Goal: Task Accomplishment & Management: Use online tool/utility

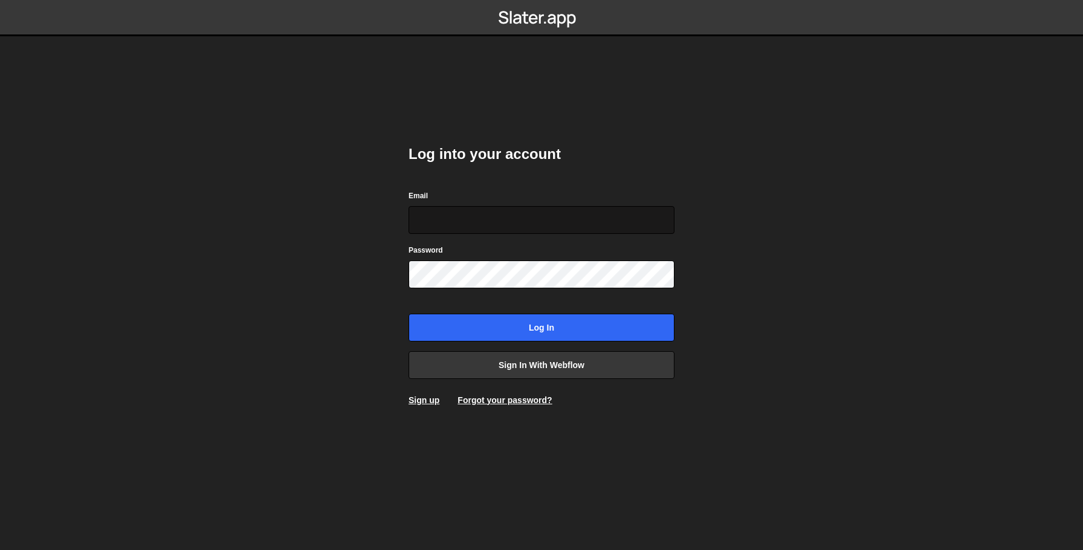
click at [532, 216] on input "Email" at bounding box center [541, 220] width 266 height 28
click at [747, 222] on body "Log into your account Email Password Log in Sign in with Webflow Sign up Forgot…" at bounding box center [541, 275] width 1083 height 550
click at [560, 68] on div "Log into your account Email Password Log in Sign in with Webflow Sign up Forgot…" at bounding box center [541, 275] width 302 height 550
click at [483, 217] on input "Email" at bounding box center [541, 220] width 266 height 28
type input "farkhanul.azhar@gmail.com"
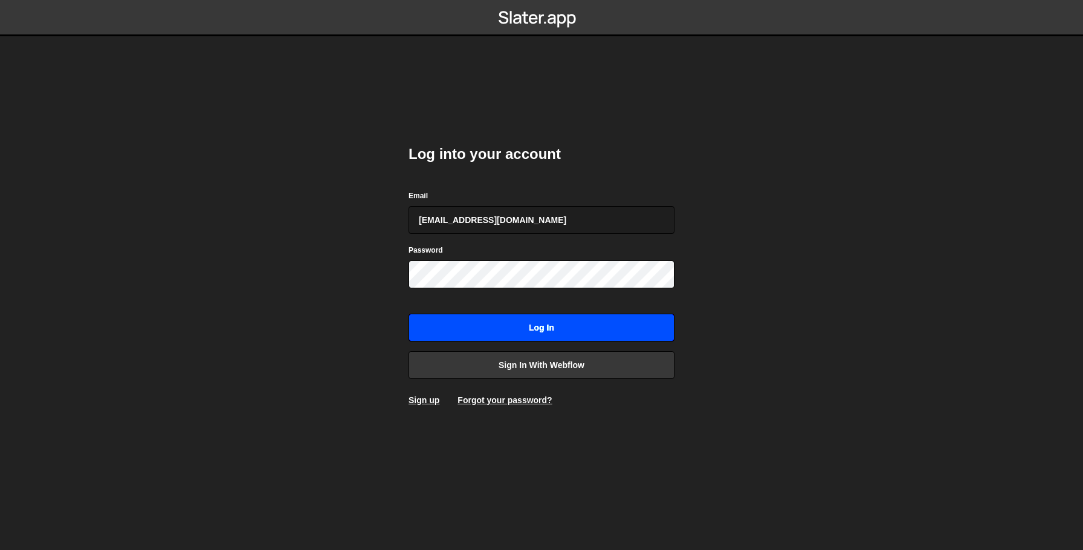
click at [558, 324] on input "Log in" at bounding box center [541, 328] width 266 height 28
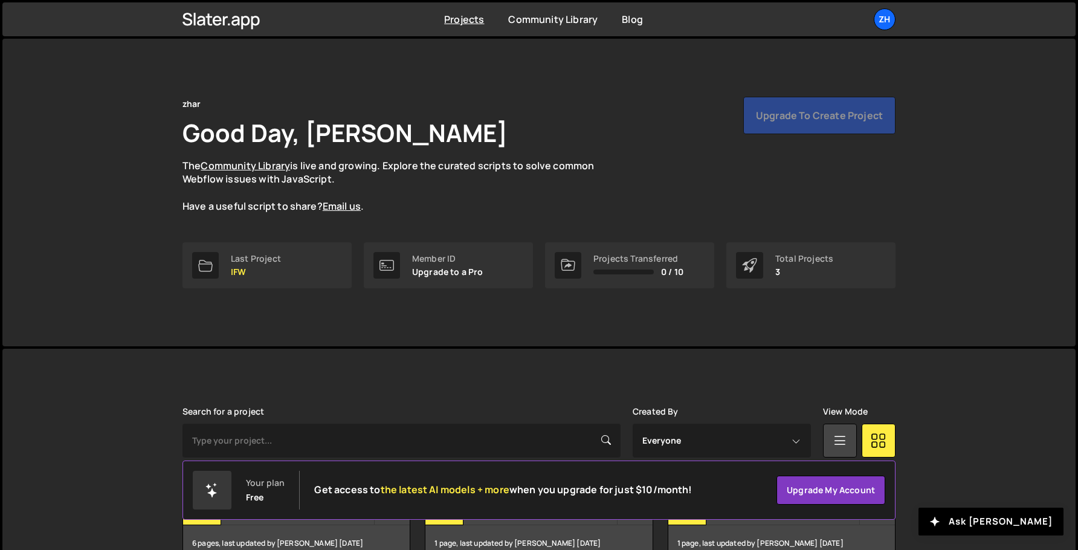
scroll to position [72, 0]
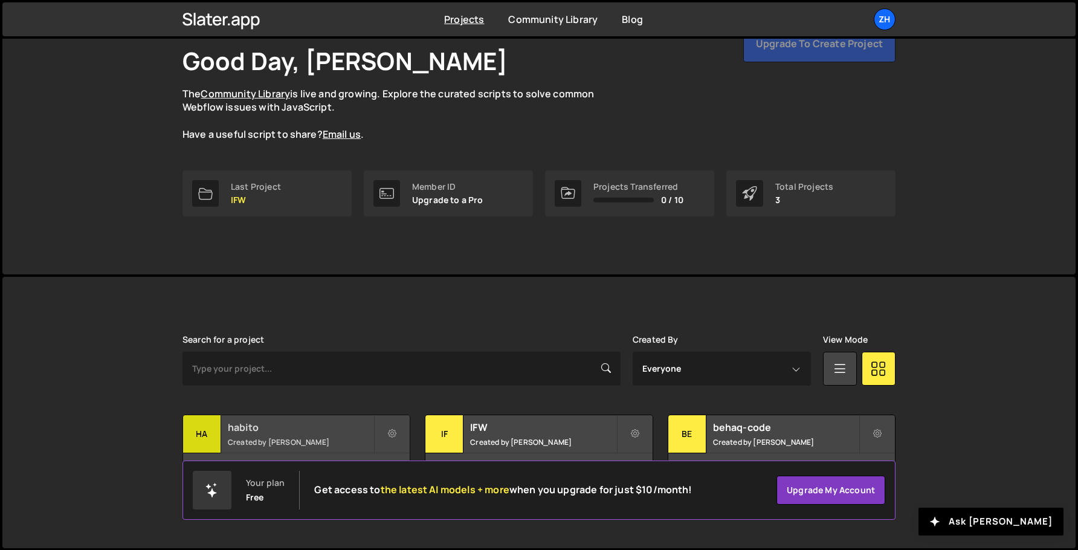
click at [328, 422] on h2 "habito" at bounding box center [301, 427] width 146 height 13
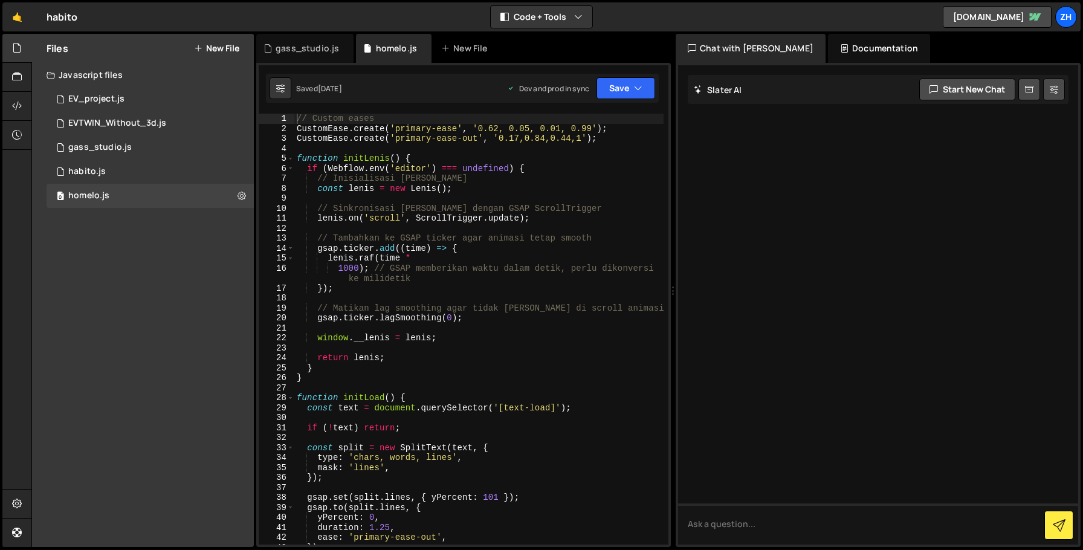
click at [512, 349] on div "// Custom eases CustomEase . create ( 'primary-ease' , '0.62, 0.05, 0.01, 0.99'…" at bounding box center [478, 339] width 369 height 451
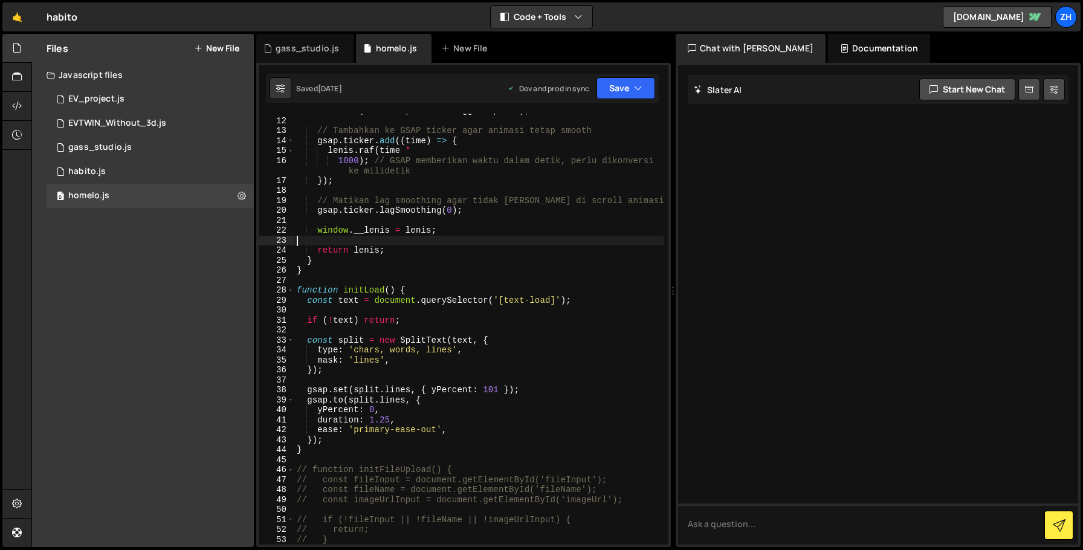
click at [544, 354] on div "lenis . on ( 'scroll' , ScrollTrigger . update ) ; // Tambahkan ke GSAP ticker …" at bounding box center [478, 331] width 369 height 451
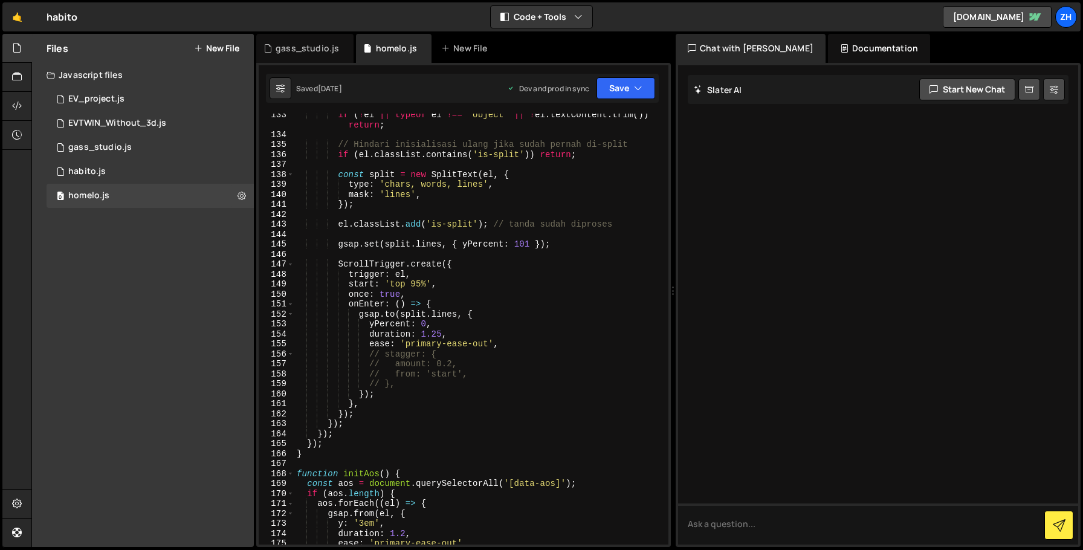
scroll to position [1384, 0]
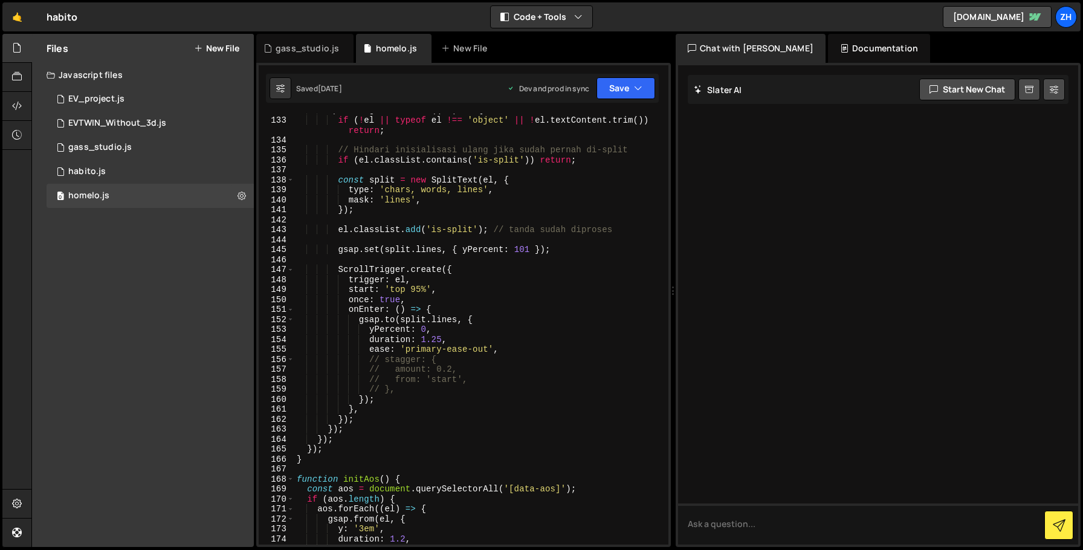
click at [565, 326] on div "splitTargets . forEach (( el ) => { if ( ! el || typeof el !== 'object' || ! el…" at bounding box center [478, 330] width 369 height 451
type textarea "yPercent: 0,"
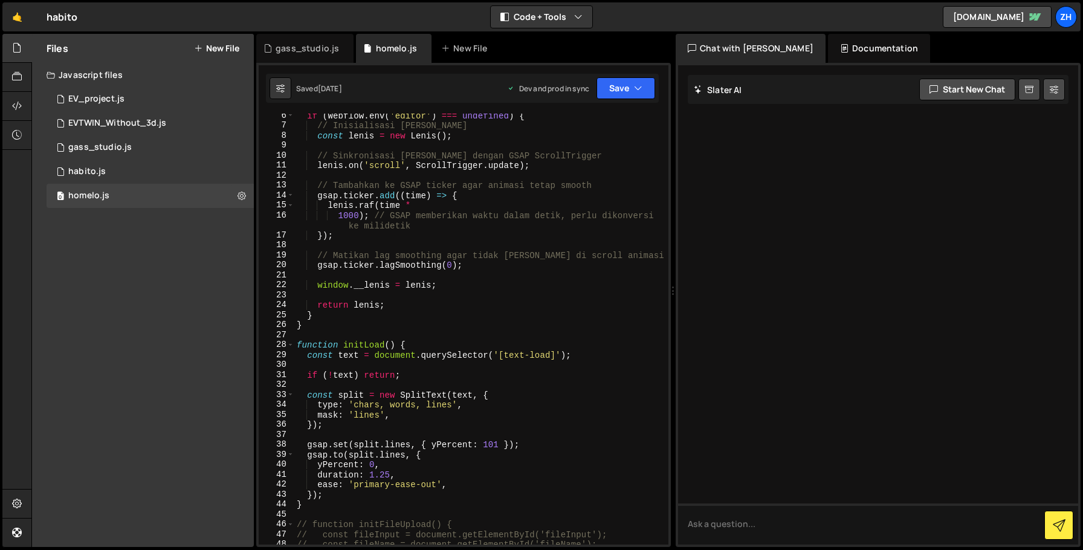
scroll to position [56, 0]
click at [588, 328] on div "if ( Webflow . env ( 'editor' ) === undefined ) { // Inisialisasi Lenis const l…" at bounding box center [478, 332] width 369 height 451
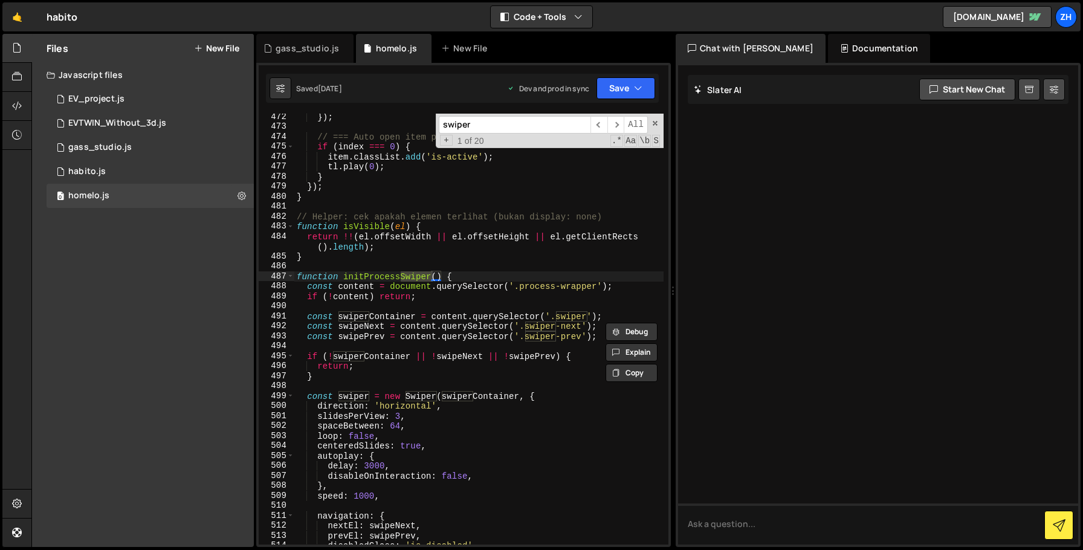
scroll to position [4838, 0]
type input "swiper"
click at [619, 120] on span "​" at bounding box center [615, 125] width 17 height 18
click at [619, 121] on span "​" at bounding box center [615, 125] width 17 height 18
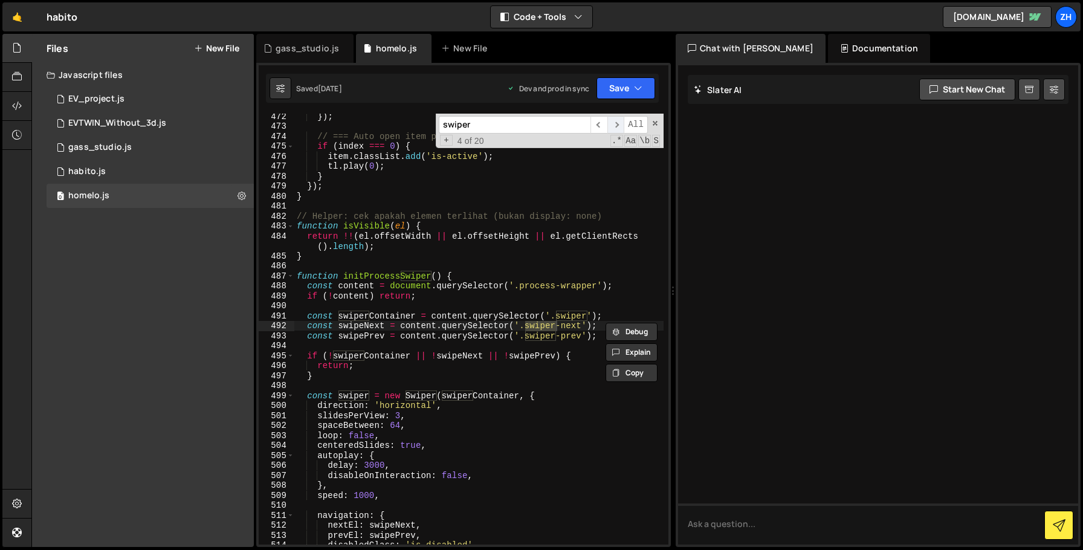
click at [619, 121] on span "​" at bounding box center [615, 125] width 17 height 18
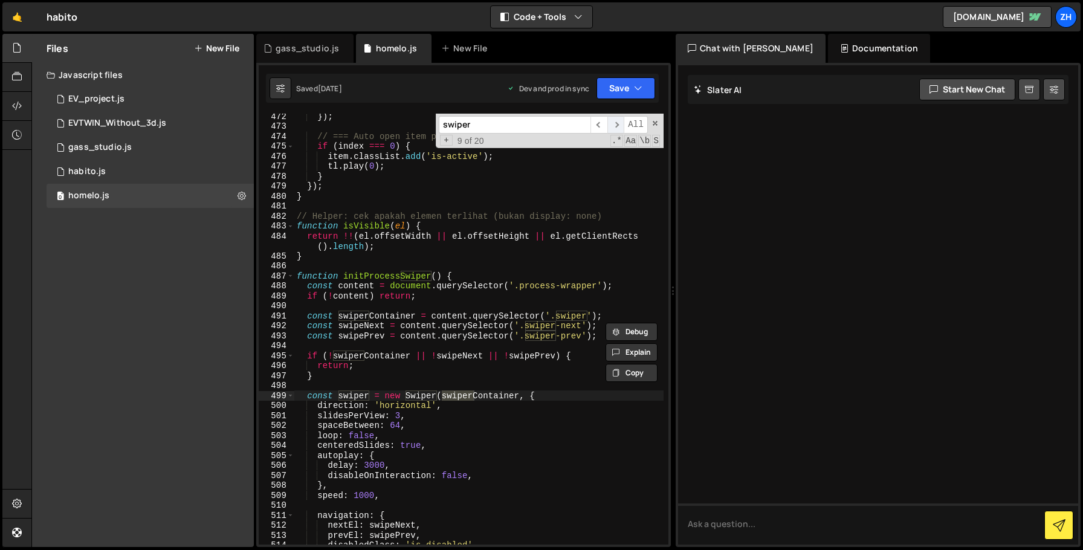
click at [619, 121] on span "​" at bounding box center [615, 125] width 17 height 18
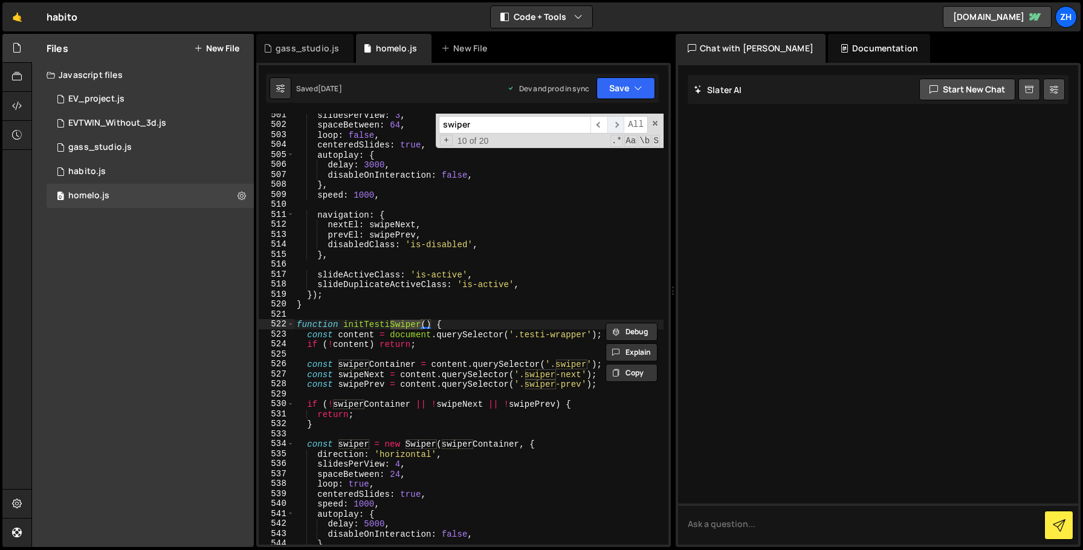
click at [619, 121] on span "​" at bounding box center [615, 125] width 17 height 18
click at [619, 122] on span "​" at bounding box center [615, 125] width 17 height 18
click at [600, 123] on span "​" at bounding box center [598, 125] width 17 height 18
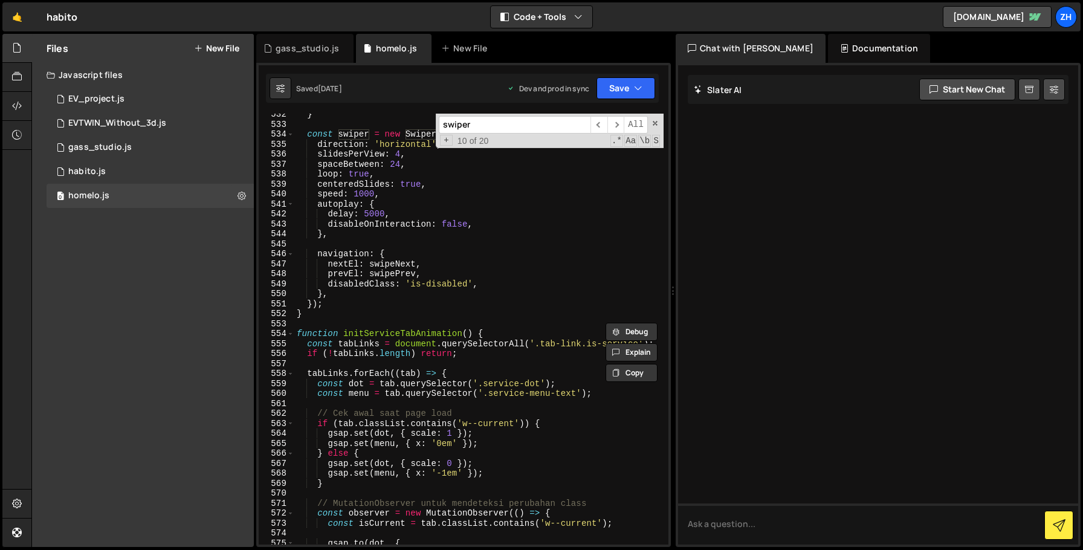
scroll to position [5447, 0]
click at [624, 112] on div "Debug Explain Copy gass_studio.js homelo.js New File Saved 1 week ago Dev and p…" at bounding box center [463, 291] width 415 height 514
click at [623, 126] on div "Debug Explain Copy gass_studio.js homelo.js New File Saved 1 week ago Dev and p…" at bounding box center [463, 291] width 415 height 514
click at [613, 125] on span "​" at bounding box center [615, 125] width 17 height 18
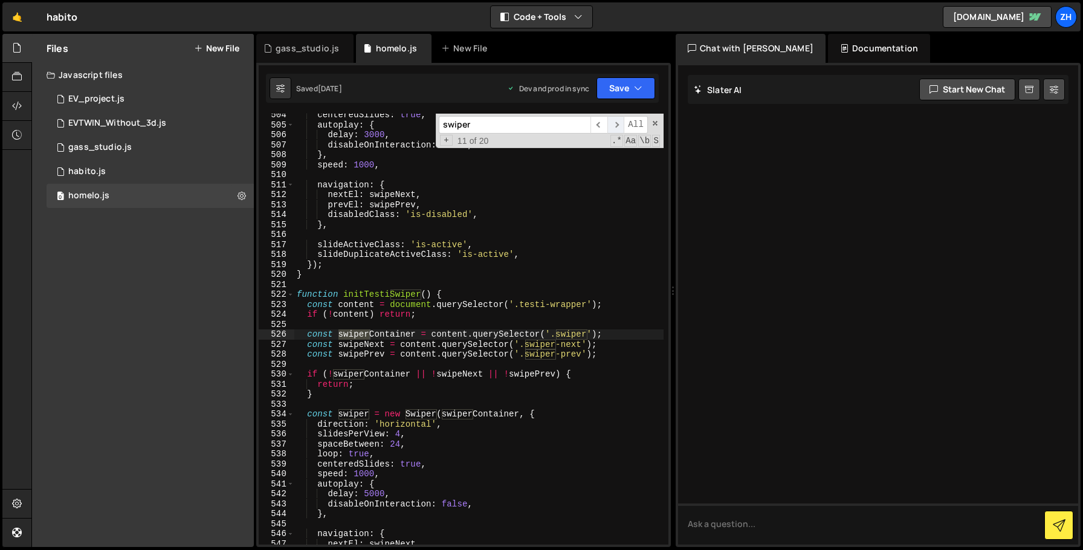
scroll to position [5168, 0]
click at [613, 125] on span "​" at bounding box center [615, 125] width 17 height 18
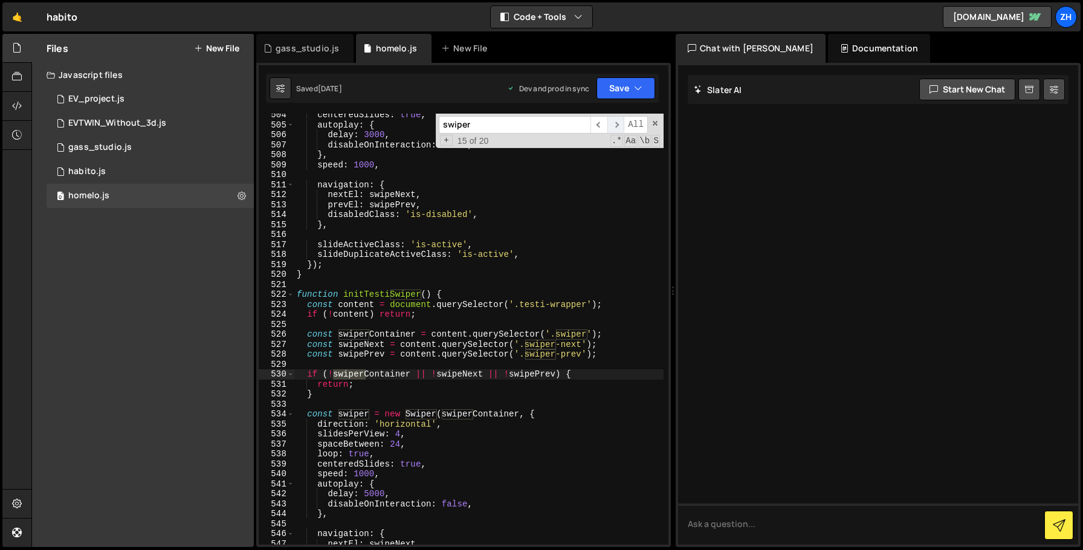
click at [613, 125] on span "​" at bounding box center [615, 125] width 17 height 18
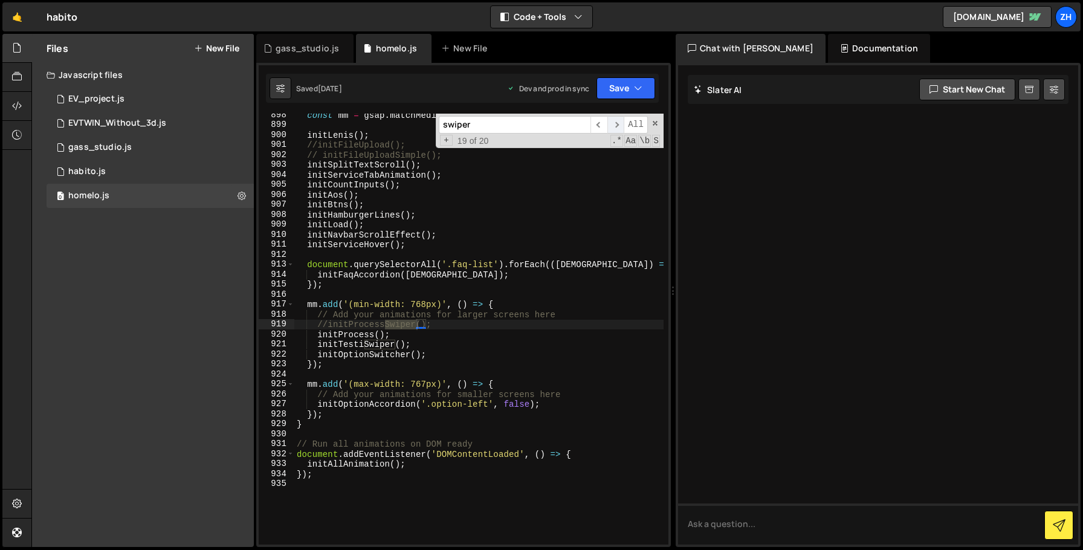
click at [613, 125] on span "​" at bounding box center [615, 125] width 17 height 18
click at [598, 123] on span "​" at bounding box center [598, 125] width 17 height 18
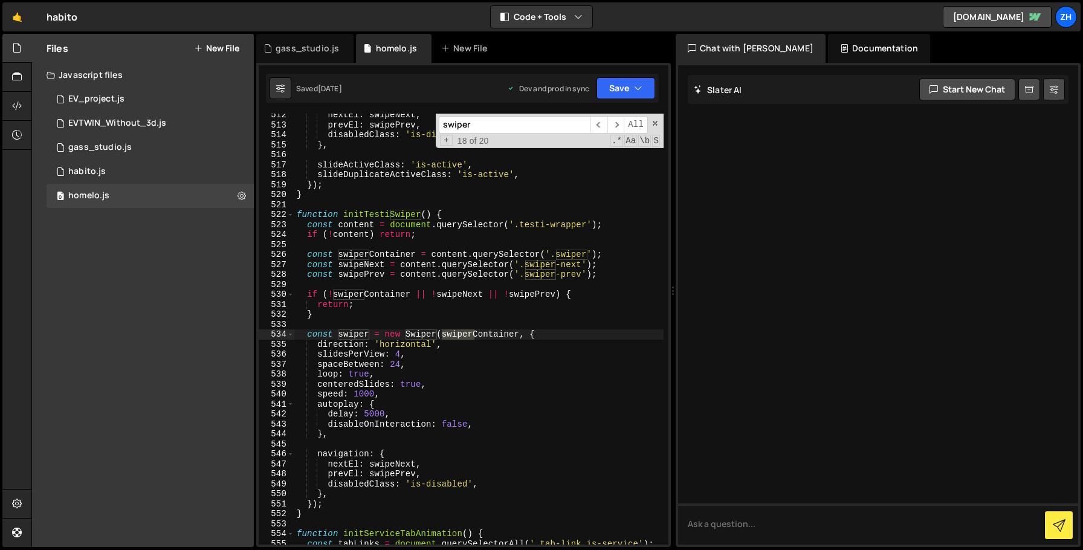
click at [564, 332] on div "nextEl : swipeNext , prevEl : swipePrev , disabledClass : 'is-disabled' , } , s…" at bounding box center [478, 335] width 369 height 451
click at [292, 216] on span at bounding box center [290, 215] width 7 height 10
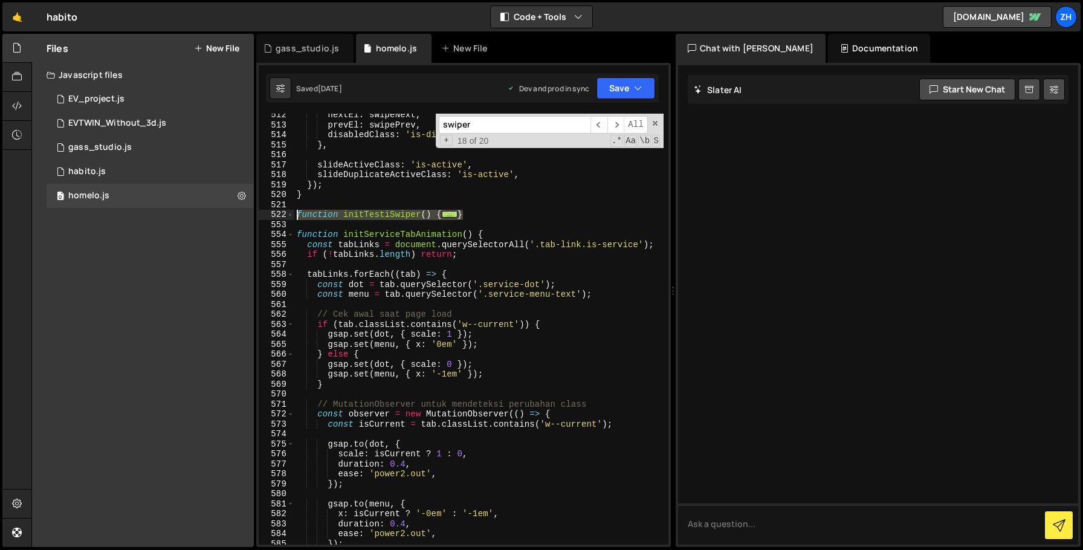
drag, startPoint x: 475, startPoint y: 214, endPoint x: 283, endPoint y: 215, distance: 191.6
click at [283, 215] on div "const swiper = new Swiper(swiperContainer, { 512 513 514 515 516 517 518 519 52…" at bounding box center [464, 329] width 410 height 431
click at [502, 216] on div "nextEl : swipeNext , prevEl : swipePrev , disabledClass : 'is-disabled' , } , s…" at bounding box center [478, 329] width 369 height 431
type textarea "}"
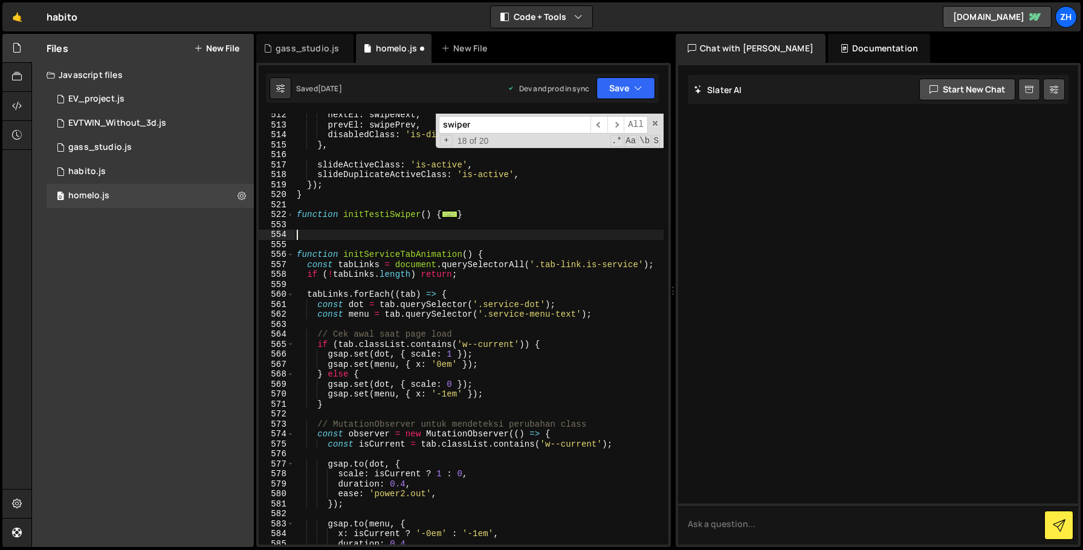
paste textarea "}"
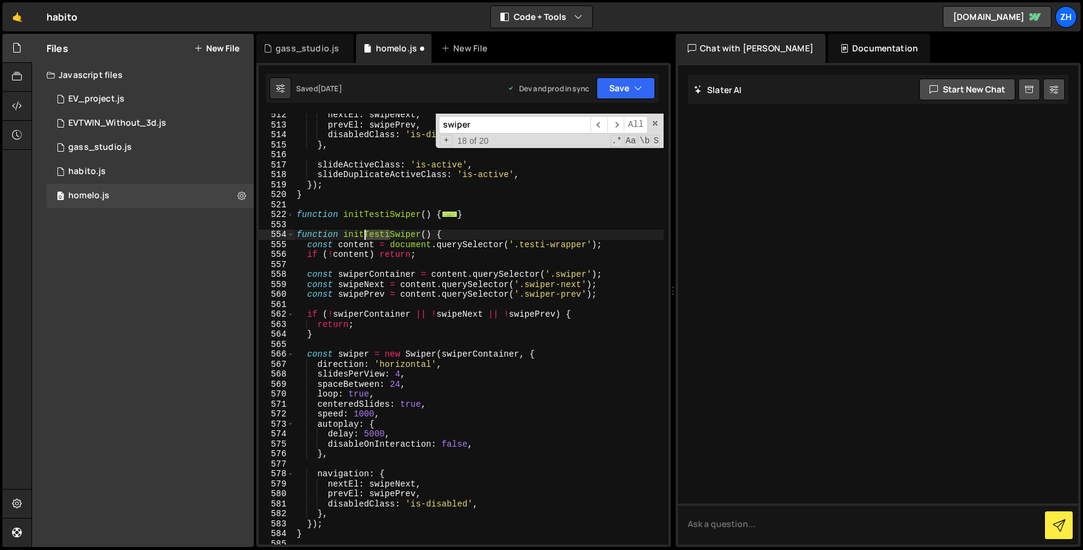
drag, startPoint x: 389, startPoint y: 237, endPoint x: 366, endPoint y: 237, distance: 23.6
click at [366, 237] on div "nextEl : swipeNext , prevEl : swipePrev , disabledClass : 'is-disabled' , } , s…" at bounding box center [478, 335] width 369 height 451
click at [525, 254] on div "nextEl : swipeNext , prevEl : swipePrev , disabledClass : 'is-disabled' , } , s…" at bounding box center [478, 335] width 369 height 451
click at [535, 244] on div "nextEl : swipeNext , prevEl : swipePrev , disabledClass : 'is-disabled' , } , s…" at bounding box center [478, 335] width 369 height 451
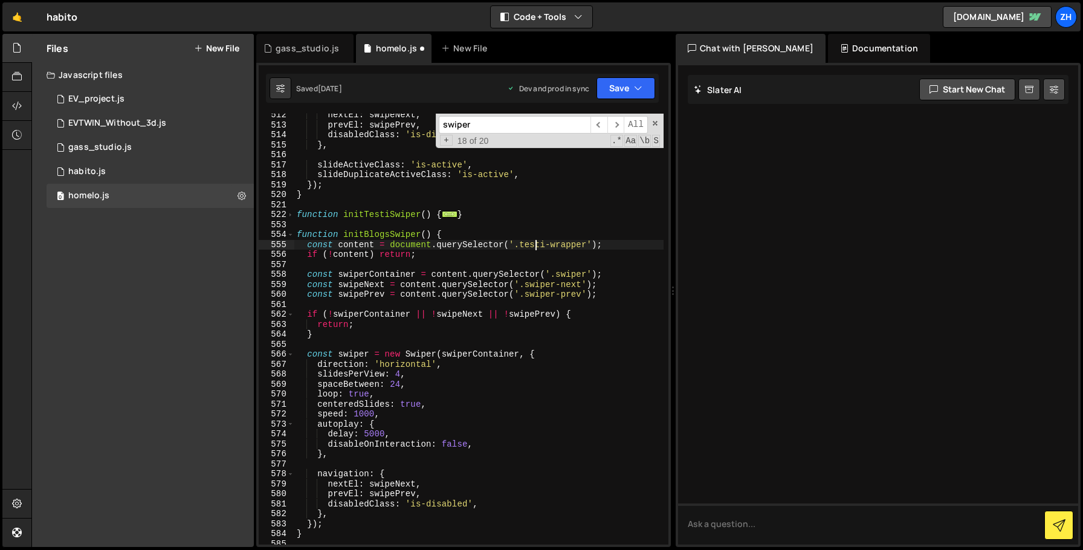
click at [535, 244] on div "nextEl : swipeNext , prevEl : swipePrev , disabledClass : 'is-disabled' , } , s…" at bounding box center [478, 335] width 369 height 451
click at [569, 231] on div "nextEl : swipeNext , prevEl : swipePrev , disabledClass : 'is-disabled' , } , s…" at bounding box center [478, 335] width 369 height 451
click at [531, 259] on div "nextEl : swipeNext , prevEl : swipePrev , disabledClass : 'is-disabled' , } , s…" at bounding box center [478, 335] width 369 height 451
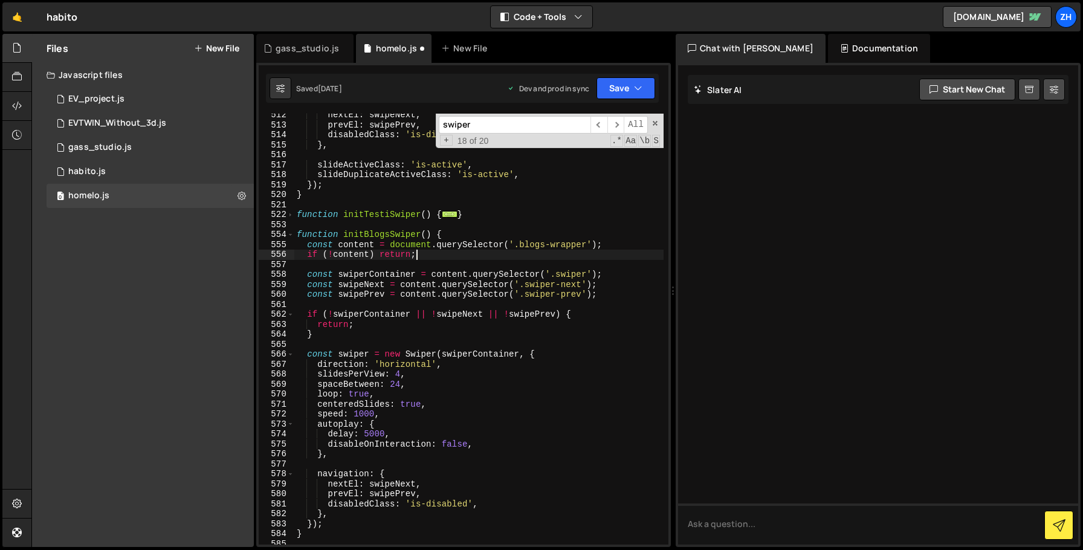
click at [574, 273] on div "nextEl : swipeNext , prevEl : swipePrev , disabledClass : 'is-disabled' , } , s…" at bounding box center [478, 335] width 369 height 451
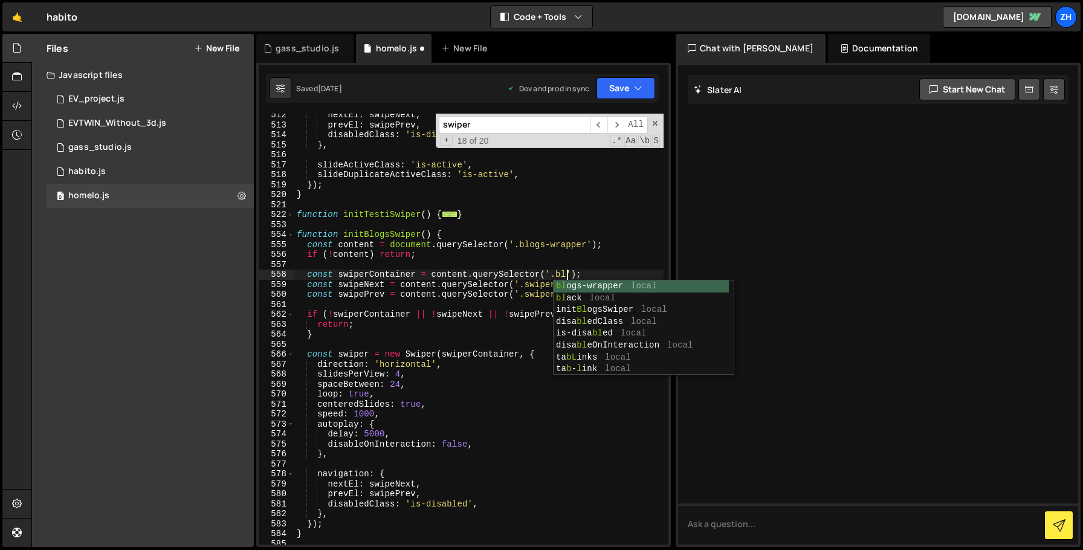
scroll to position [0, 19]
type textarea "const swiperContainer = content.querySelector('.swiper');"
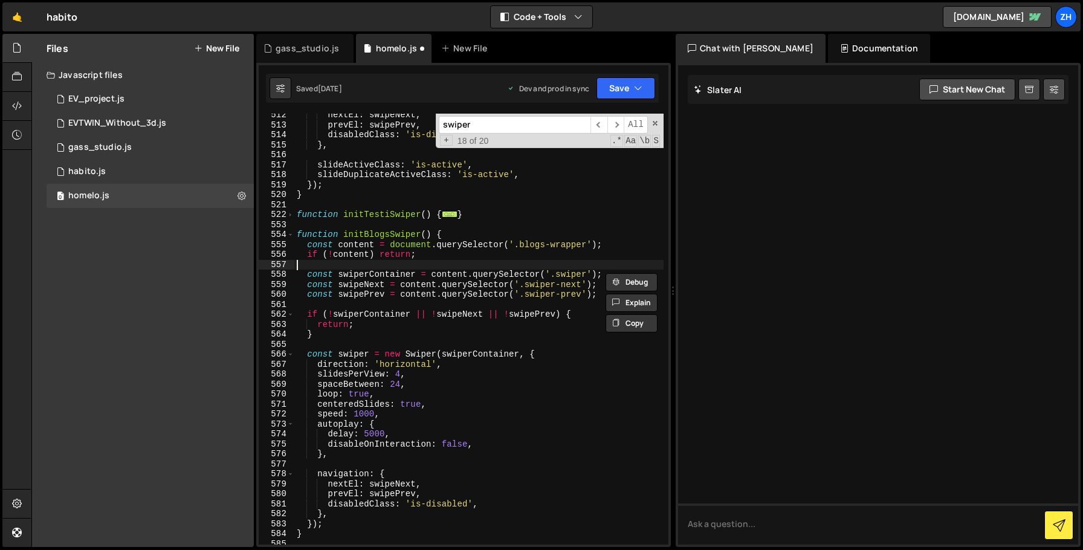
click at [595, 262] on div "nextEl : swipeNext , prevEl : swipePrev , disabledClass : 'is-disabled' , } , s…" at bounding box center [478, 335] width 369 height 451
click at [622, 291] on div "nextEl : swipeNext , prevEl : swipePrev , disabledClass : 'is-disabled' , } , s…" at bounding box center [478, 335] width 369 height 451
click at [598, 283] on div "nextEl : swipeNext , prevEl : swipePrev , disabledClass : 'is-disabled' , } , s…" at bounding box center [478, 335] width 369 height 451
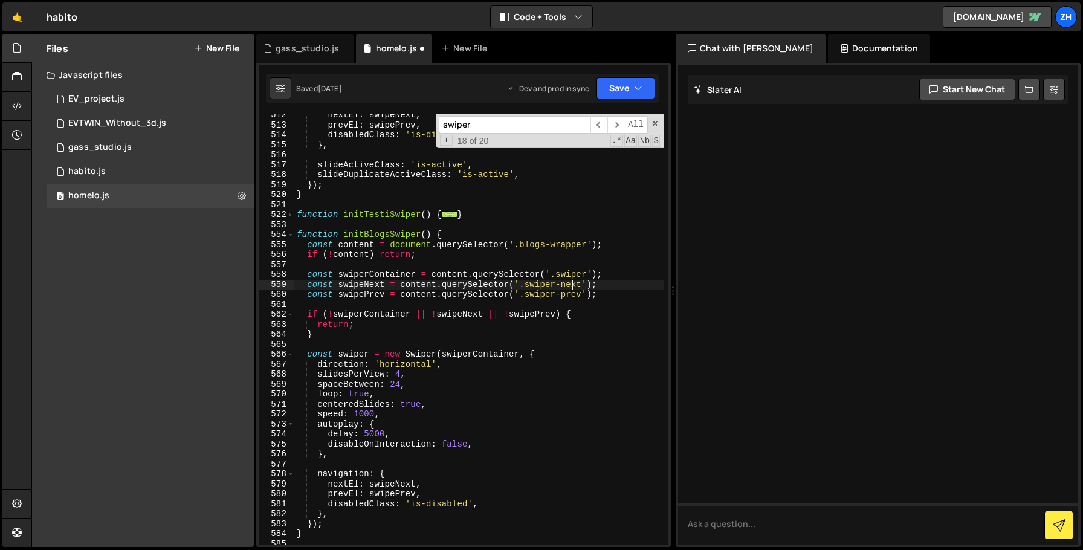
click at [573, 285] on div "nextEl : swipeNext , prevEl : swipePrev , disabledClass : 'is-disabled' , } , s…" at bounding box center [478, 335] width 369 height 451
click at [561, 289] on div "nextEl : swipeNext , prevEl : swipePrev , disabledClass : 'is-disabled' , } , s…" at bounding box center [478, 335] width 369 height 451
click at [563, 293] on div "nextEl : swipeNext , prevEl : swipePrev , disabledClass : 'is-disabled' , } , s…" at bounding box center [478, 335] width 369 height 451
click at [611, 271] on div "nextEl : swipeNext , prevEl : swipePrev , disabledClass : 'is-disabled' , } , s…" at bounding box center [478, 335] width 369 height 451
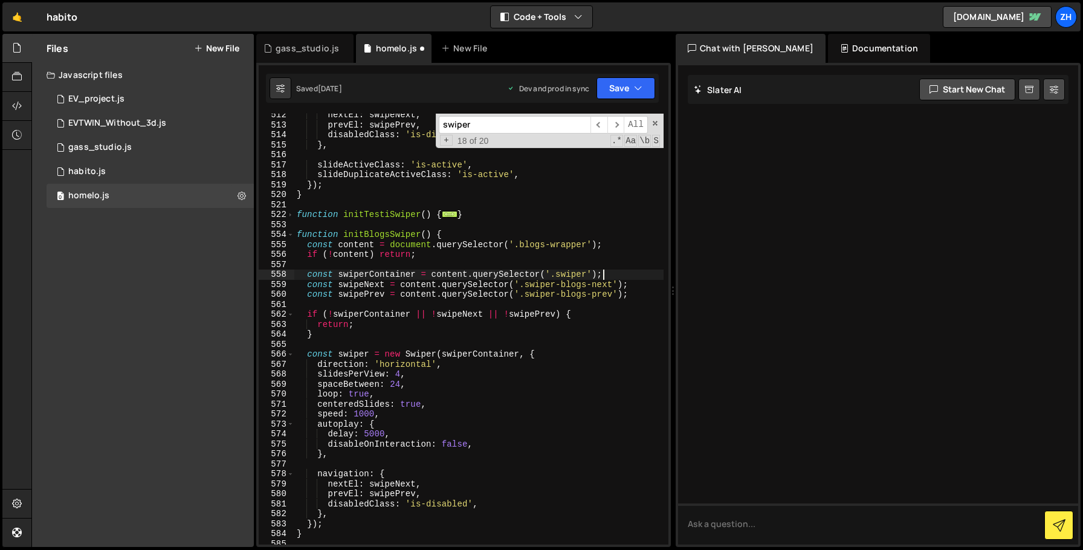
click at [614, 289] on div "nextEl : swipeNext , prevEl : swipePrev , disabledClass : 'is-disabled' , } , s…" at bounding box center [478, 335] width 369 height 451
click at [598, 314] on div "nextEl : swipeNext , prevEl : swipePrev , disabledClass : 'is-disabled' , } , s…" at bounding box center [478, 335] width 369 height 451
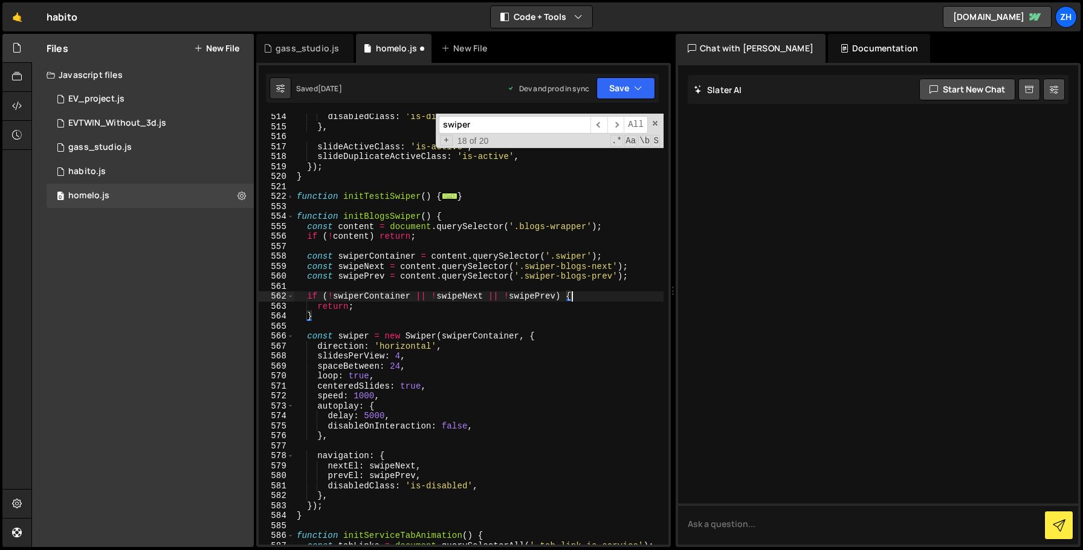
scroll to position [5266, 0]
click at [598, 314] on div "disabledClass : 'is-disabled' , } , slideActiveClass : 'is-active' , slideDupli…" at bounding box center [478, 337] width 369 height 451
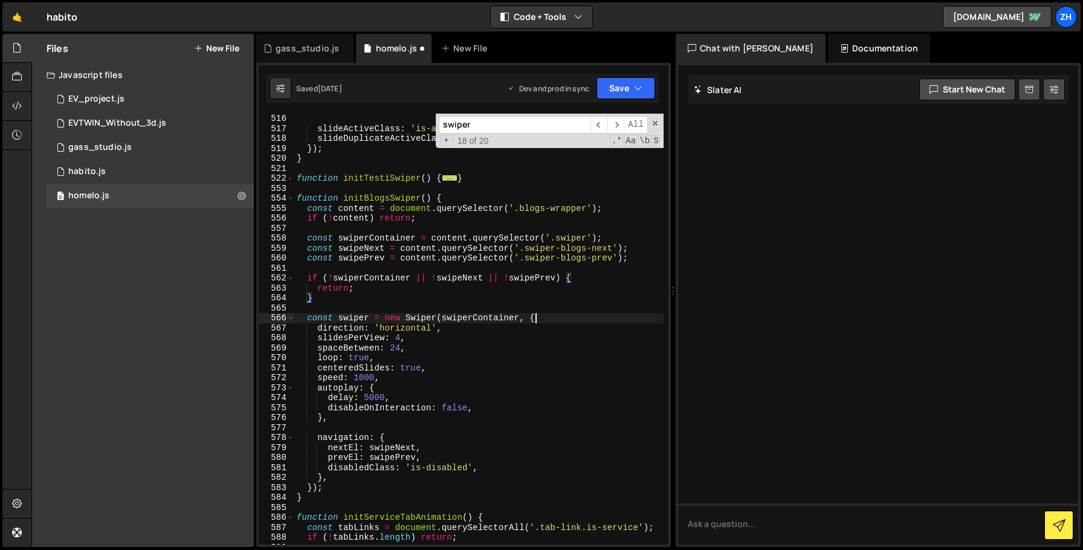
click at [598, 314] on div "slideActiveClass : 'is-active' , slideDuplicateActiveClass : 'is-active' , }) ;…" at bounding box center [478, 339] width 369 height 451
click at [402, 338] on div "slideActiveClass : 'is-active' , slideDuplicateActiveClass : 'is-active' , }) ;…" at bounding box center [478, 339] width 369 height 451
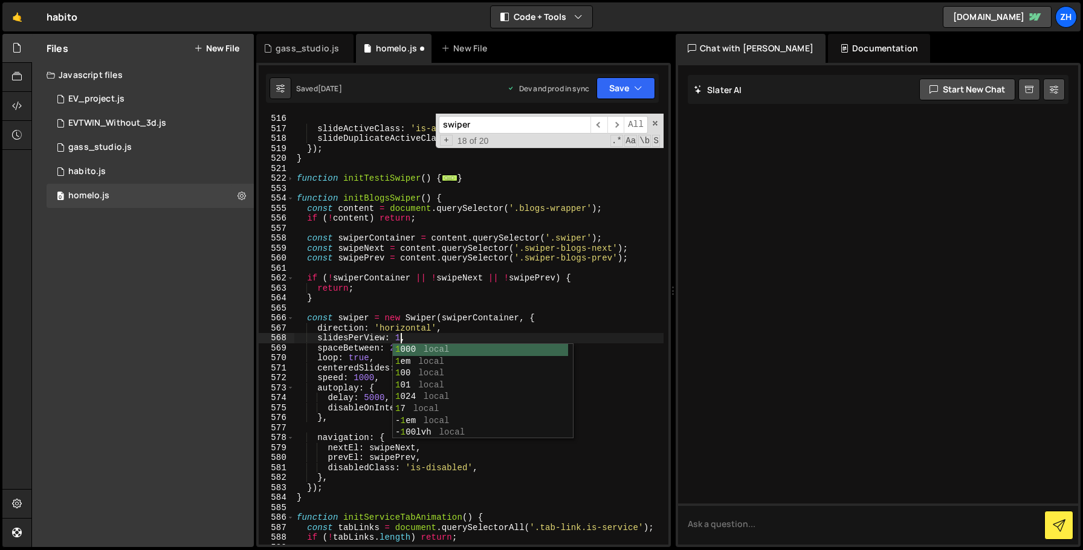
click at [603, 332] on div "slideActiveClass : 'is-active' , slideDuplicateActiveClass : 'is-active' , }) ;…" at bounding box center [478, 339] width 369 height 451
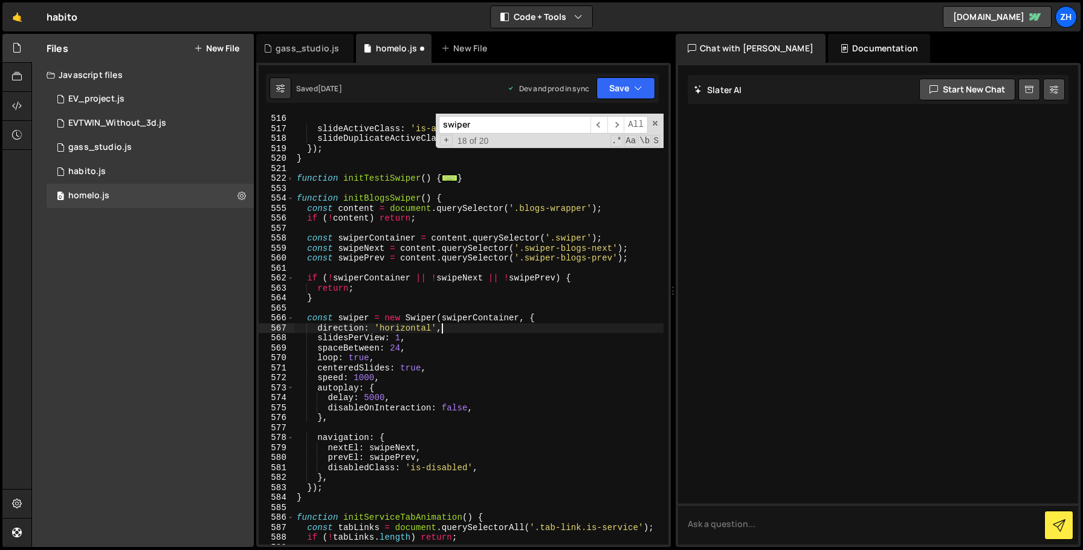
click at [557, 354] on div "slideActiveClass : 'is-active' , slideDuplicateActiveClass : 'is-active' , }) ;…" at bounding box center [478, 339] width 369 height 451
click at [517, 370] on div "slideActiveClass : 'is-active' , slideDuplicateActiveClass : 'is-active' , }) ;…" at bounding box center [478, 339] width 369 height 451
click at [467, 356] on div "slideActiveClass : 'is-active' , slideDuplicateActiveClass : 'is-active' , }) ;…" at bounding box center [478, 339] width 369 height 451
click at [465, 366] on div "slideActiveClass : 'is-active' , slideDuplicateActiveClass : 'is-active' , }) ;…" at bounding box center [478, 339] width 369 height 451
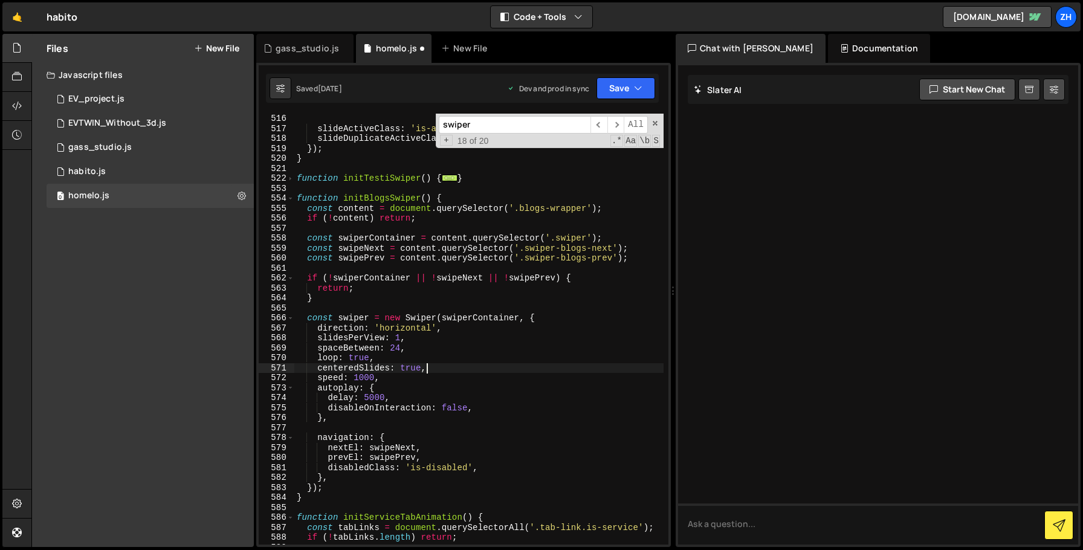
click at [452, 378] on div "slideActiveClass : 'is-active' , slideDuplicateActiveClass : 'is-active' , }) ;…" at bounding box center [478, 339] width 369 height 451
click at [451, 392] on div "slideActiveClass : 'is-active' , slideDuplicateActiveClass : 'is-active' , }) ;…" at bounding box center [478, 339] width 369 height 451
click at [454, 396] on div "slideActiveClass : 'is-active' , slideDuplicateActiveClass : 'is-active' , }) ;…" at bounding box center [478, 339] width 369 height 451
click at [485, 403] on div "slideActiveClass : 'is-active' , slideDuplicateActiveClass : 'is-active' , }) ;…" at bounding box center [478, 339] width 369 height 451
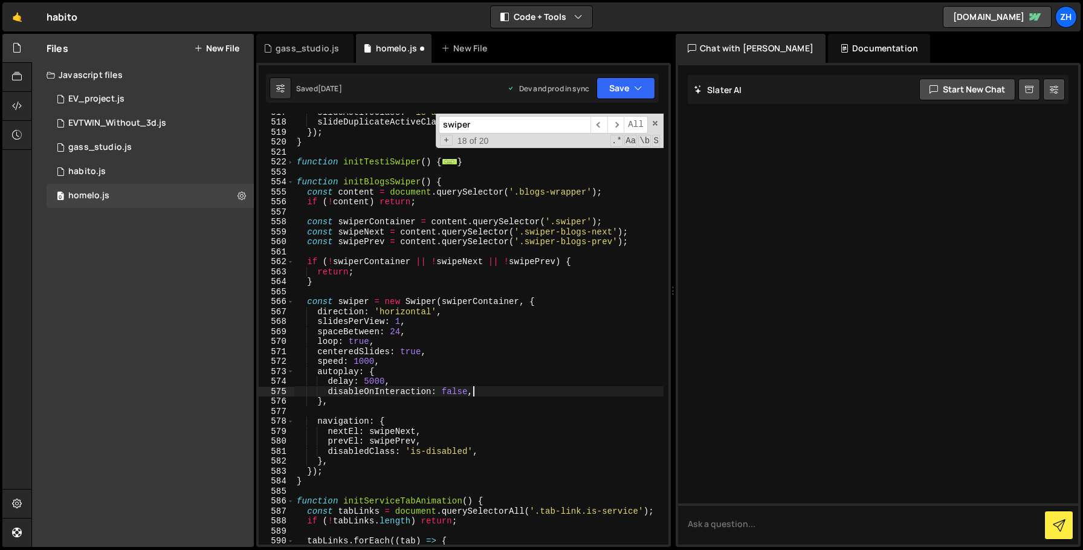
scroll to position [5299, 0]
click at [485, 403] on div "slideActiveClass : 'is-active' , slideDuplicateActiveClass : 'is-active' , }) ;…" at bounding box center [478, 333] width 369 height 451
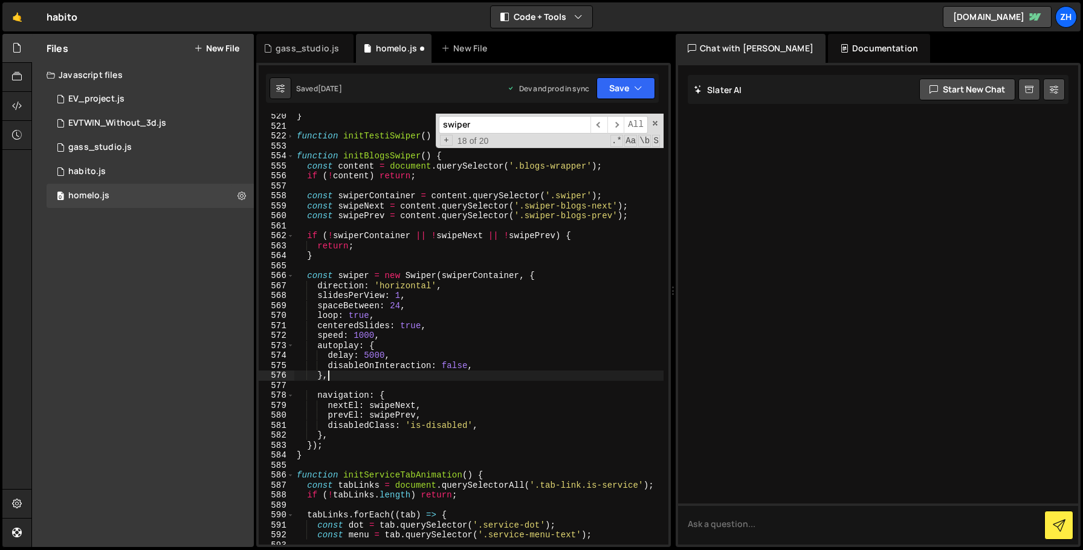
scroll to position [5327, 0]
click at [485, 403] on div "} function initTestiSwiper ( ) { ... } function initBlogsSwiper ( ) { const con…" at bounding box center [478, 336] width 369 height 451
click at [484, 411] on div "} function initTestiSwiper ( ) { ... } function initBlogsSwiper ( ) { const con…" at bounding box center [478, 336] width 369 height 451
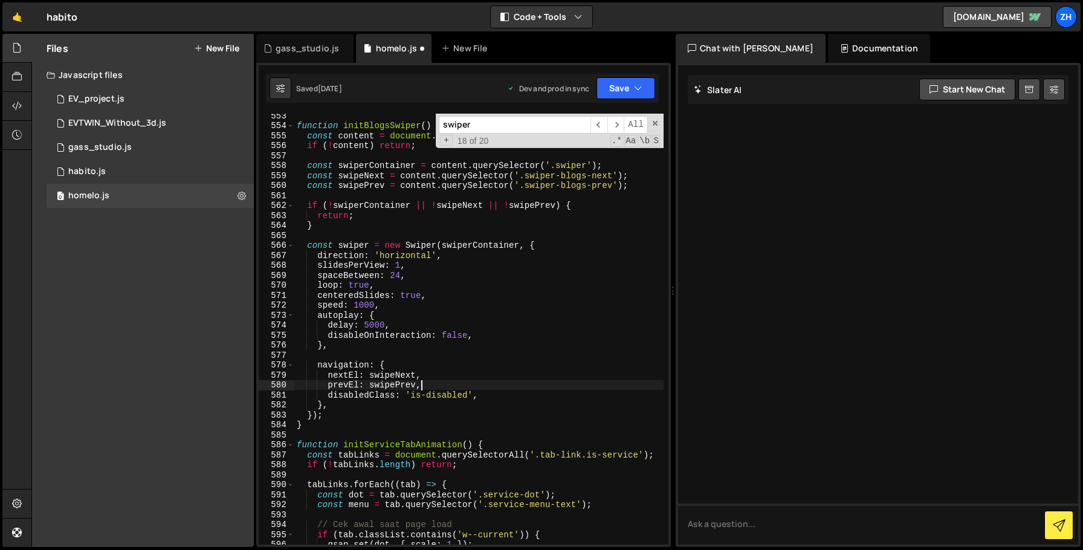
scroll to position [5357, 0]
click at [484, 411] on div "function initBlogsSwiper ( ) { const content = document . querySelector ( '.blo…" at bounding box center [478, 336] width 369 height 451
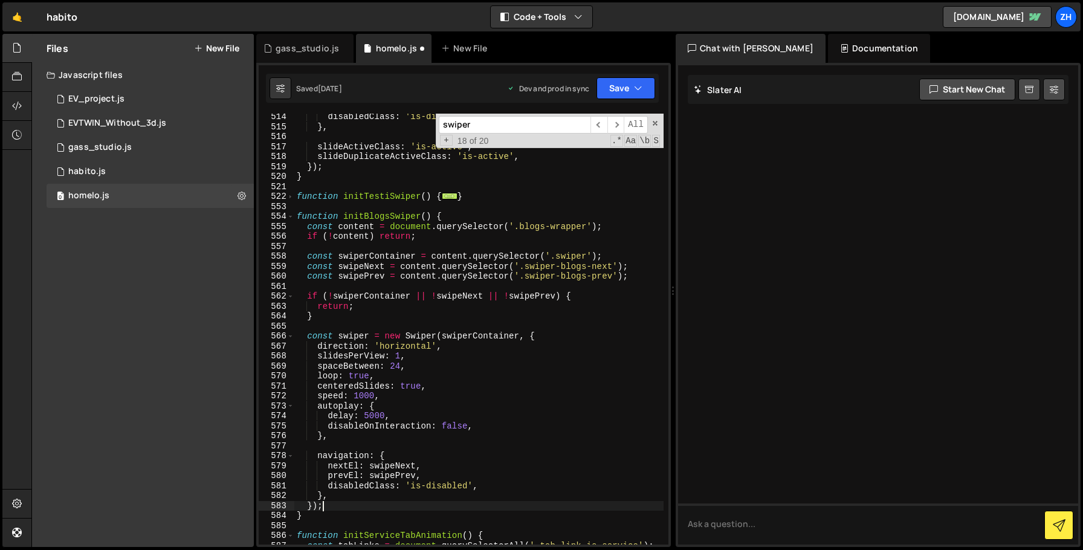
scroll to position [5265, 0]
click at [456, 376] on div "disabledClass : 'is-disabled' , } , slideActiveClass : 'is-active' , slideDupli…" at bounding box center [478, 338] width 369 height 451
click at [453, 384] on div "disabledClass : 'is-disabled' , } , slideActiveClass : 'is-active' , slideDupli…" at bounding box center [478, 338] width 369 height 451
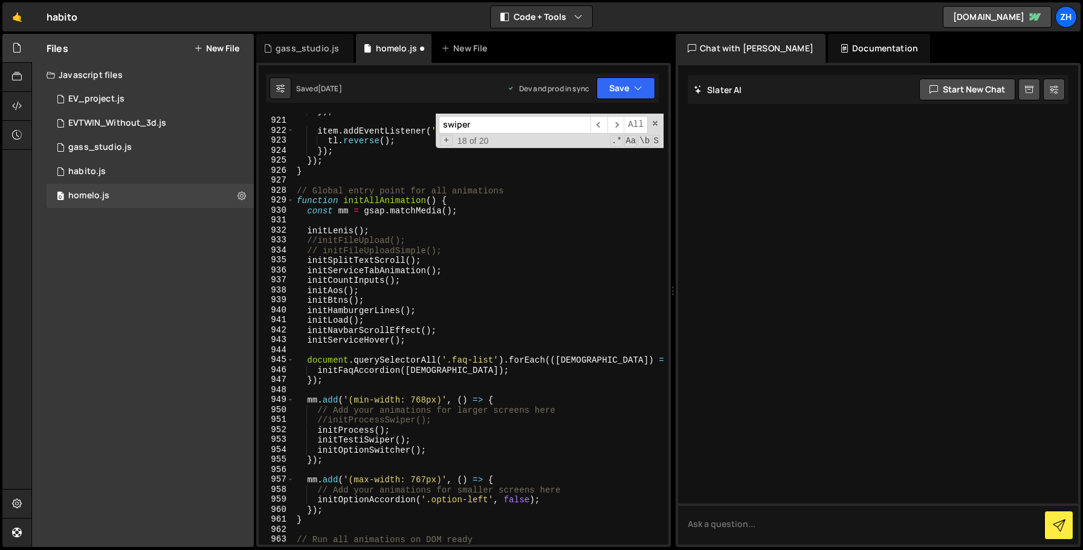
scroll to position [9026, 0]
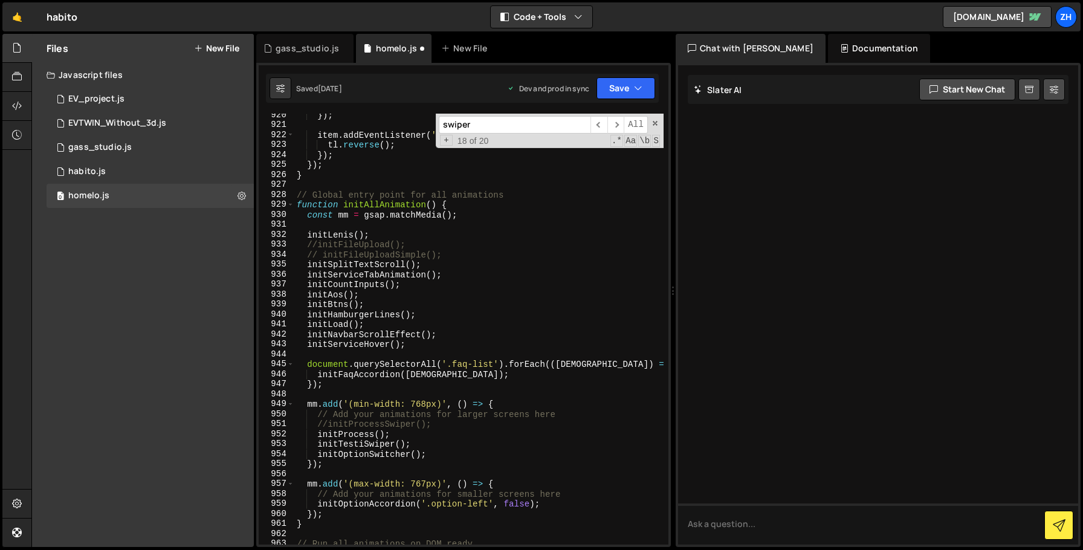
click at [485, 275] on div "}) ; item . addEventListener ( 'mouseleave' , ( ) => { tl . reverse ( ) ; }) ; …" at bounding box center [478, 335] width 369 height 451
click at [485, 300] on div "}) ; item . addEventListener ( 'mouseleave' , ( ) => { tl . reverse ( ) ; }) ; …" at bounding box center [478, 335] width 369 height 451
click at [480, 320] on div "}) ; item . addEventListener ( 'mouseleave' , ( ) => { tl . reverse ( ) ; }) ; …" at bounding box center [478, 335] width 369 height 451
click at [481, 338] on div "}) ; item . addEventListener ( 'mouseleave' , ( ) => { tl . reverse ( ) ; }) ; …" at bounding box center [478, 335] width 369 height 451
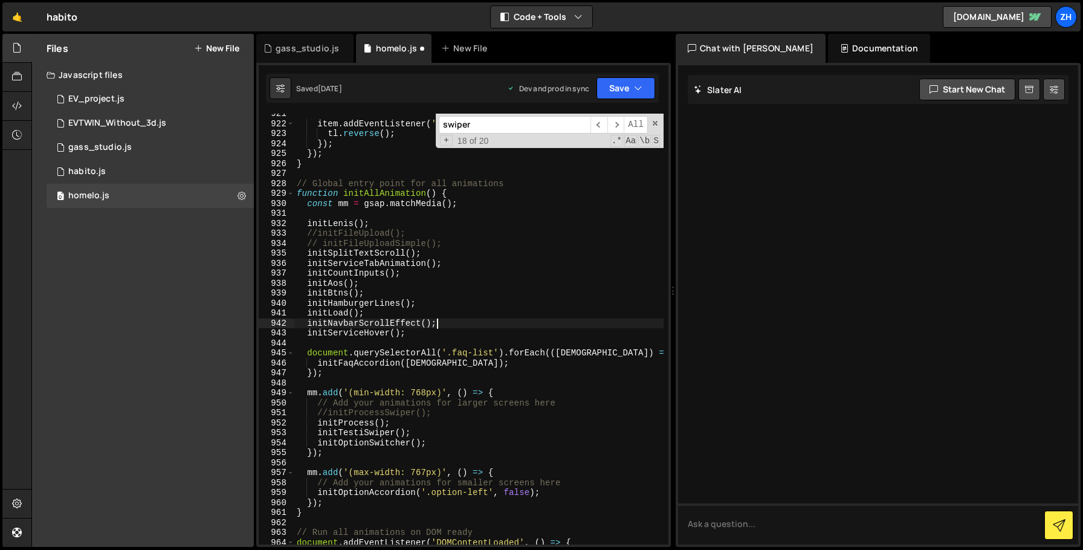
scroll to position [9037, 0]
click at [488, 338] on div "item . addEventListener ( 'mouseleave' , ( ) => { tl . reverse ( ) ; }) ; }) ; …" at bounding box center [478, 335] width 369 height 451
type textarea "initServiceHover();"
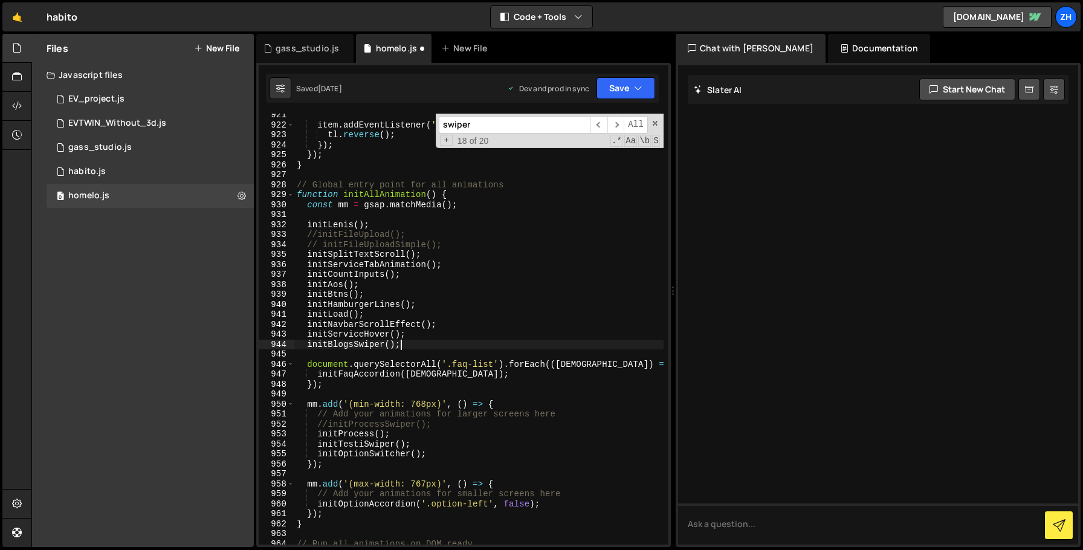
scroll to position [0, 7]
click at [625, 276] on div "item . addEventListener ( 'mouseleave' , ( ) => { tl . reverse ( ) ; }) ; }) ; …" at bounding box center [478, 335] width 369 height 451
type textarea "initCountInputs();"
click at [621, 82] on button "Save" at bounding box center [625, 88] width 59 height 22
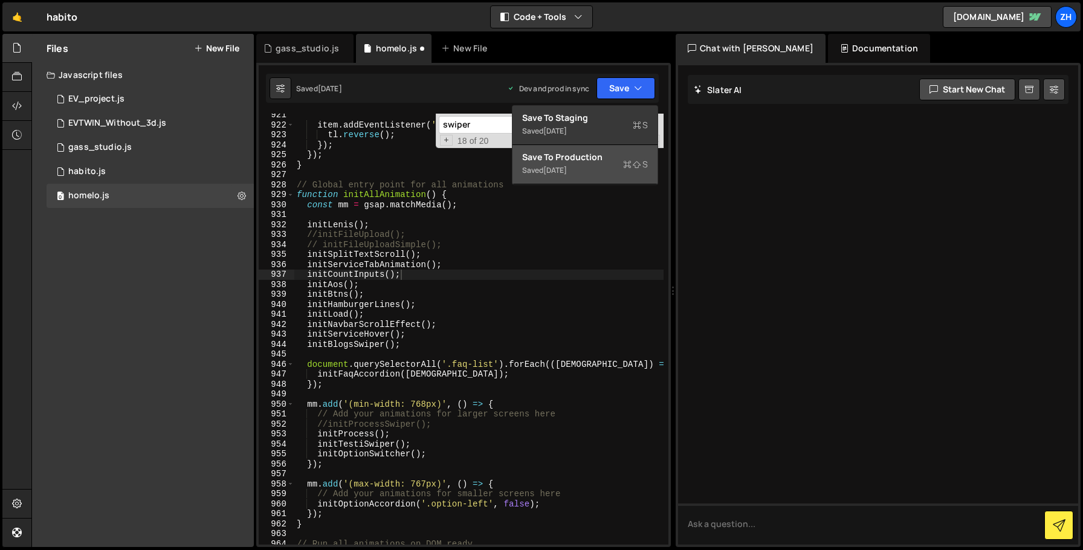
click at [607, 161] on div "Save to Production S" at bounding box center [585, 157] width 126 height 12
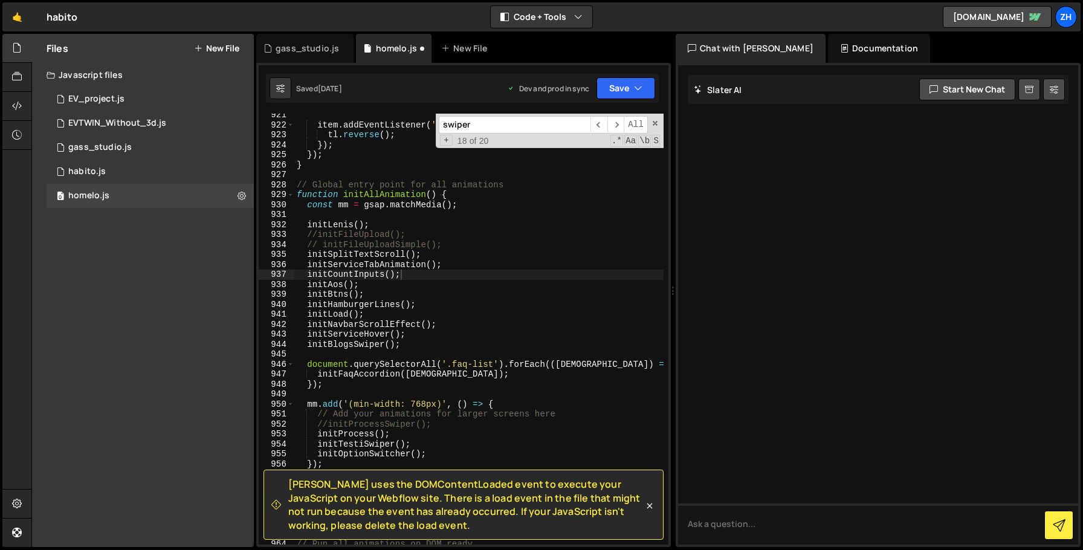
scroll to position [9336, 0]
click at [20, 109] on icon at bounding box center [17, 105] width 10 height 13
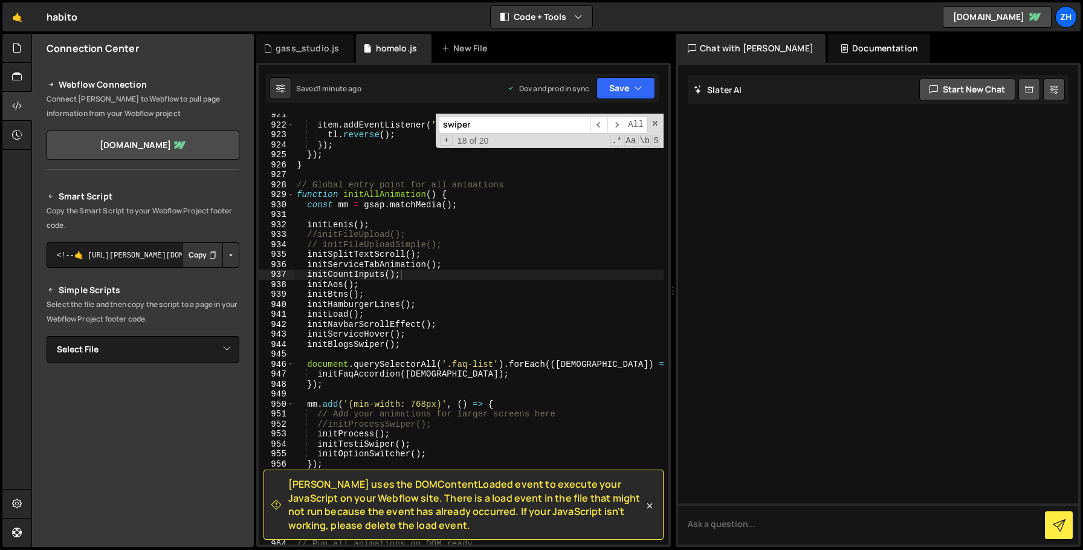
scroll to position [65, 0]
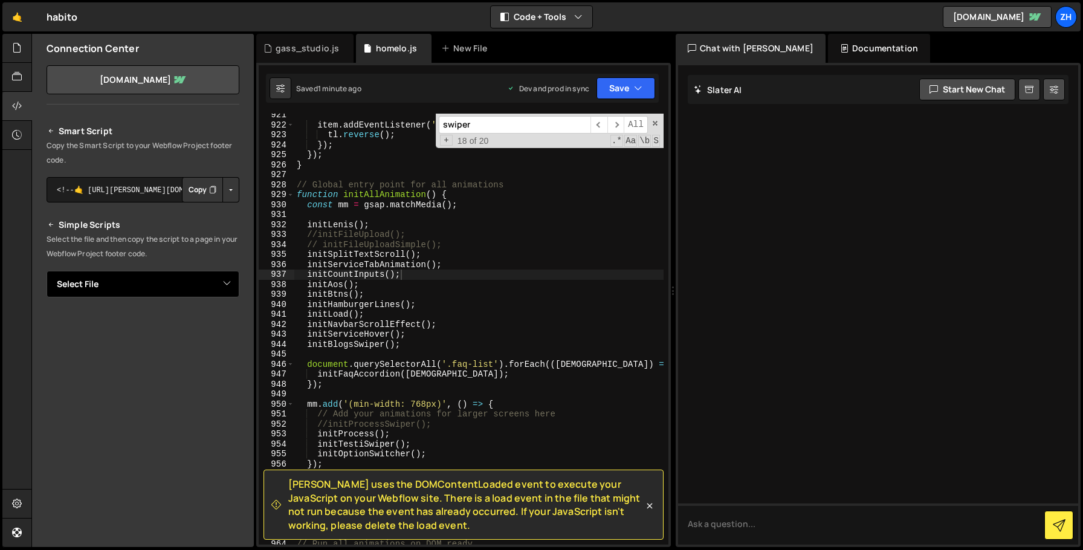
click at [123, 282] on select "Select File EV_project.js EVTWIN_Without_3d.js gass_studio.js habito.js homelo.…" at bounding box center [143, 284] width 193 height 27
select select "44011"
click at [47, 271] on select "Select File EV_project.js EVTWIN_Without_3d.js gass_studio.js habito.js homelo.…" at bounding box center [143, 284] width 193 height 27
click at [222, 326] on button "Button group with nested dropdown" at bounding box center [230, 324] width 17 height 25
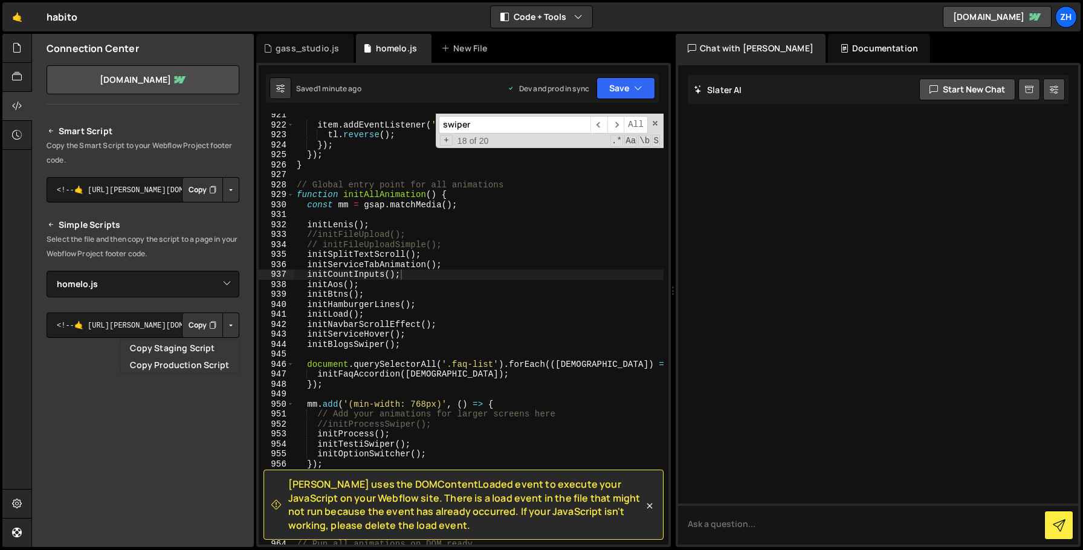
click at [224, 324] on button "Button group with nested dropdown" at bounding box center [230, 324] width 17 height 25
click at [437, 331] on div "item . addEventListener ( 'mouseleave' , ( ) => { tl . reverse ( ) ; }) ; }) ; …" at bounding box center [478, 335] width 369 height 451
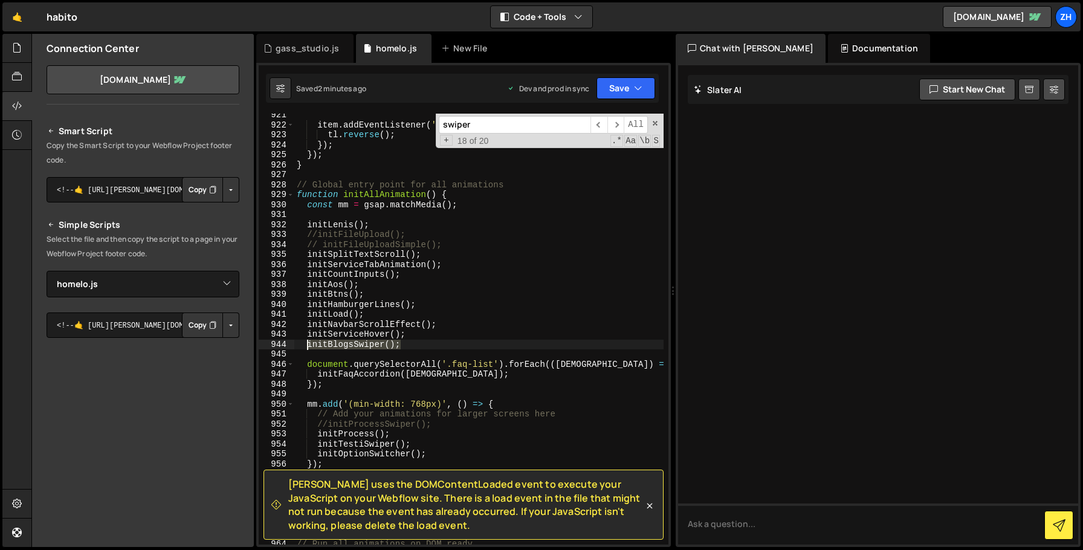
drag, startPoint x: 419, startPoint y: 344, endPoint x: 306, endPoint y: 343, distance: 113.6
click at [306, 343] on div "item . addEventListener ( 'mouseleave' , ( ) => { tl . reverse ( ) ; }) ; }) ; …" at bounding box center [478, 335] width 369 height 451
type textarea "initBlogsSwiper();"
click at [470, 255] on div "item . addEventListener ( 'mouseleave' , ( ) => { tl . reverse ( ) ; }) ; }) ; …" at bounding box center [478, 335] width 369 height 451
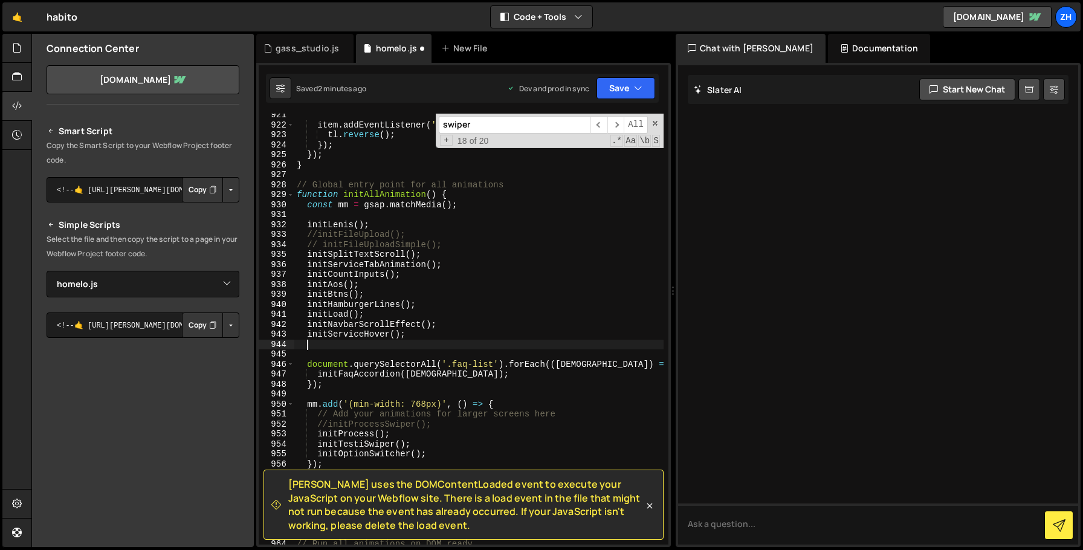
type textarea "initSplitTextScroll();"
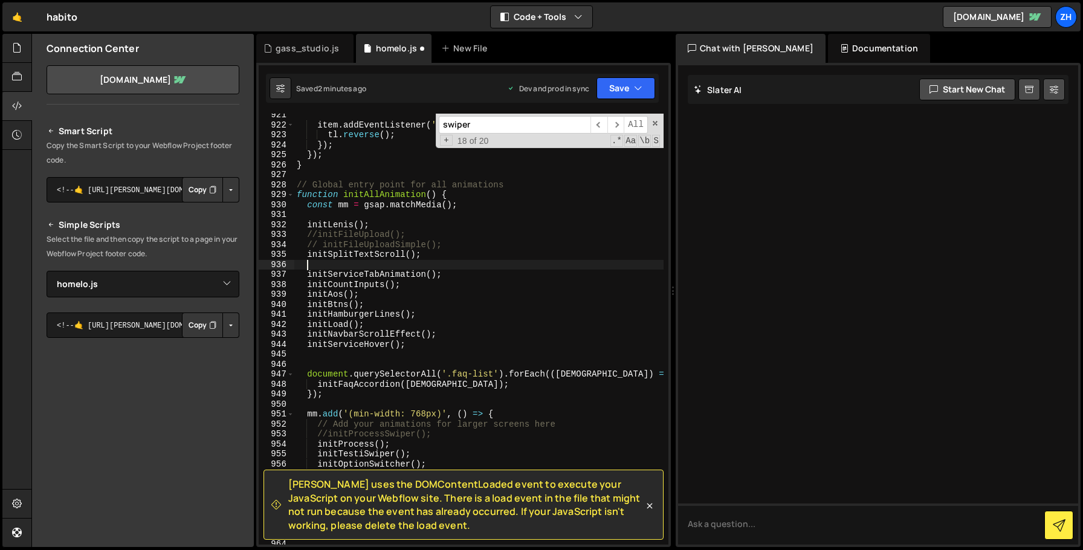
paste textarea "initBlogsSwiper();"
click at [570, 257] on div "item . addEventListener ( 'mouseleave' , ( ) => { tl . reverse ( ) ; }) ; }) ; …" at bounding box center [478, 335] width 369 height 451
type textarea "initSplitTextScroll();"
click at [634, 87] on icon "button" at bounding box center [638, 88] width 8 height 12
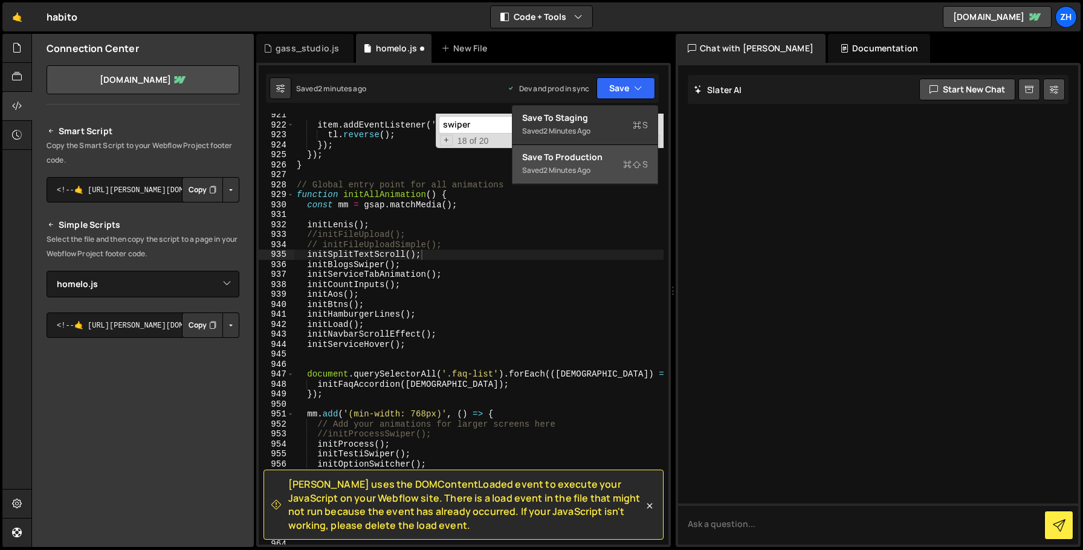
click at [591, 177] on div "Saved 2 minutes ago" at bounding box center [585, 170] width 126 height 15
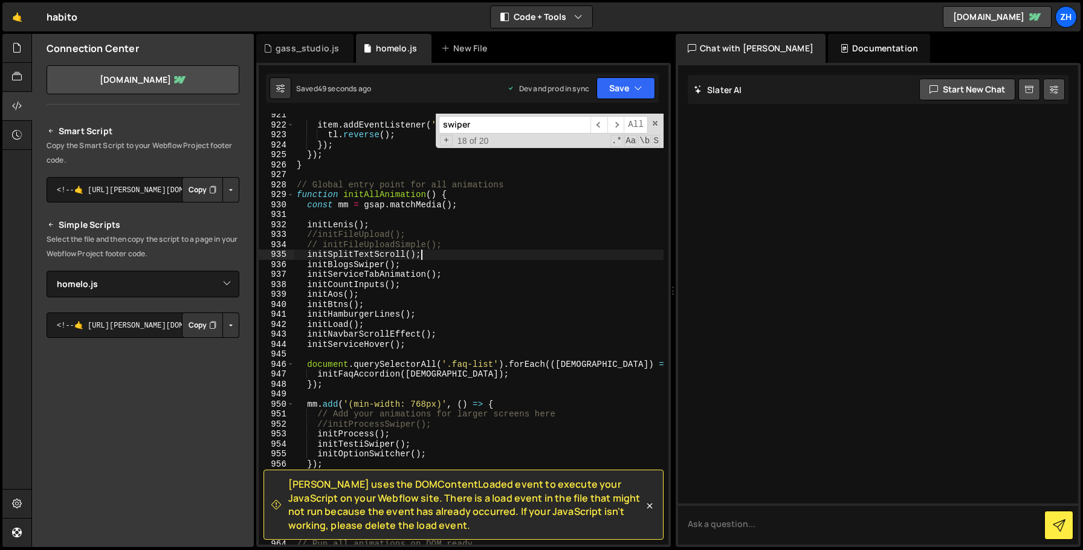
click at [508, 251] on div "item . addEventListener ( 'mouseleave' , ( ) => { tl . reverse ( ) ; }) ; }) ; …" at bounding box center [478, 335] width 369 height 451
click at [518, 124] on input "swiper" at bounding box center [515, 125] width 152 height 18
type input "s"
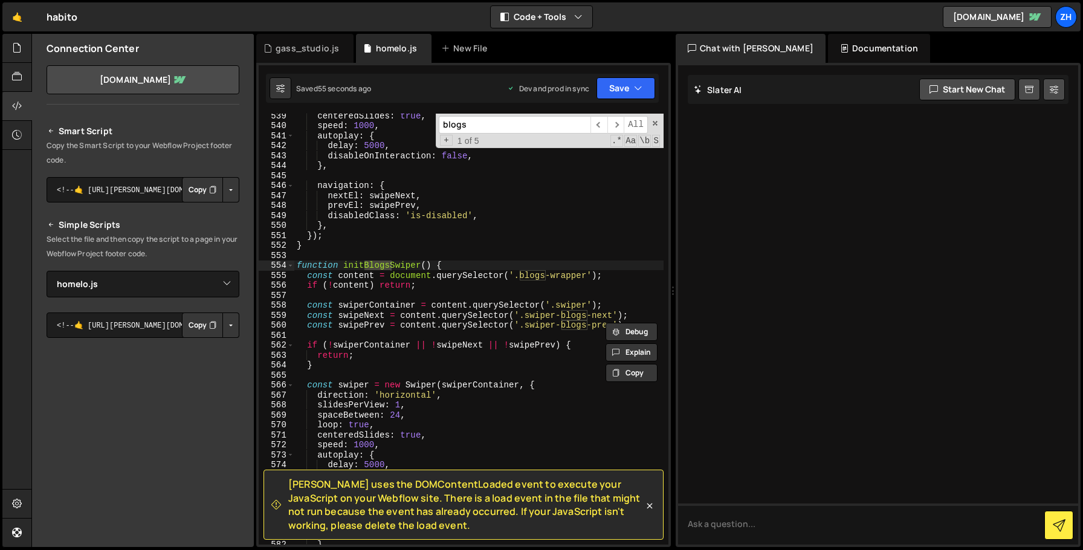
scroll to position [5517, 0]
type input "blogs"
click at [534, 276] on div "centeredSlides : true , speed : 1000 , autoplay : { delay : 5000 , disableOnInt…" at bounding box center [478, 335] width 369 height 451
paste textarea "swiper-component"
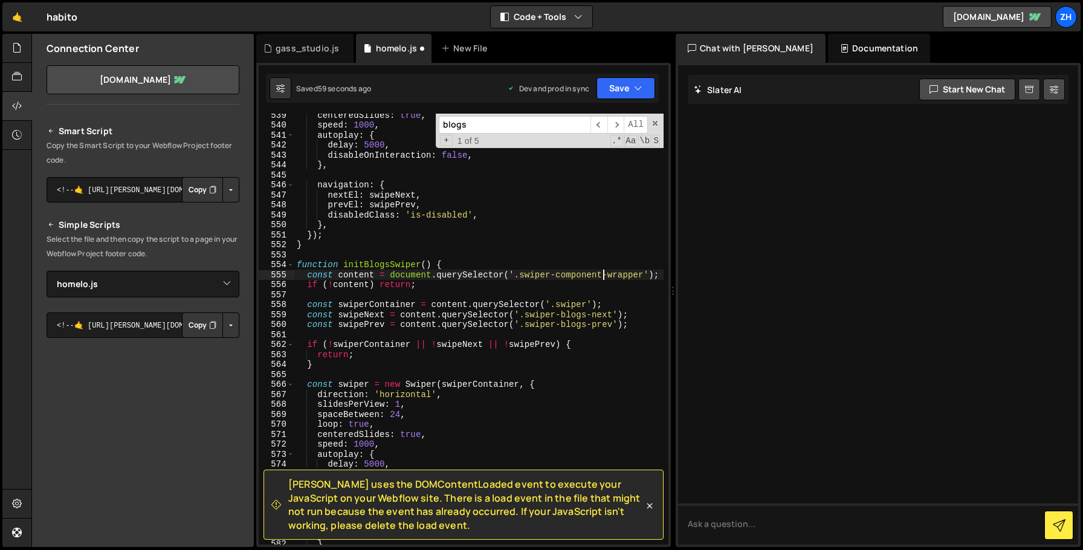
click at [622, 274] on div "centeredSlides : true , speed : 1000 , autoplay : { delay : 5000 , disableOnInt…" at bounding box center [478, 335] width 369 height 451
type textarea "const content = document.querySelector('.swiper-component');"
click at [631, 87] on button "Save" at bounding box center [625, 88] width 59 height 22
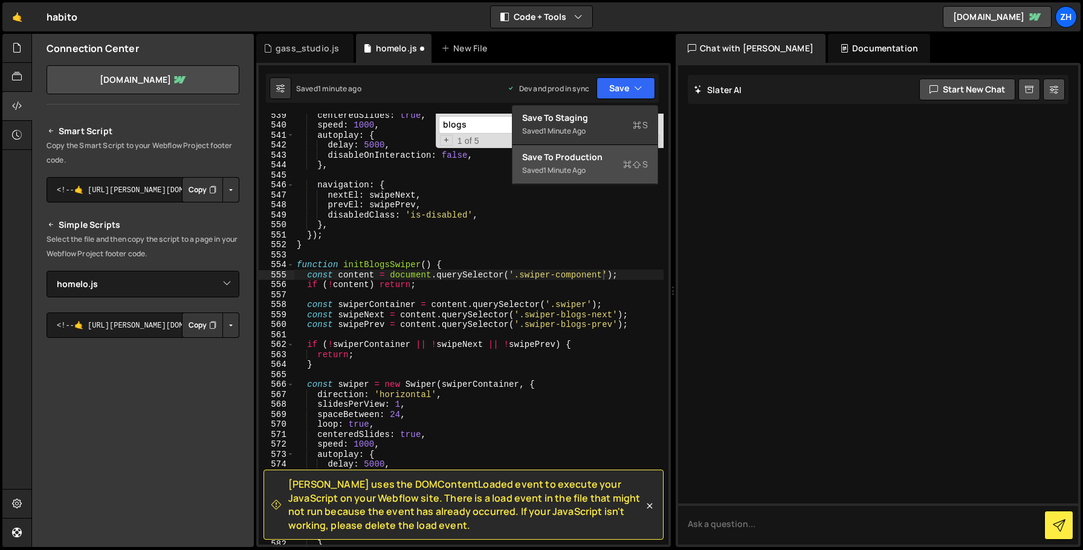
click at [624, 175] on div "Saved 1 minute ago" at bounding box center [585, 170] width 126 height 15
